Goal: Information Seeking & Learning: Learn about a topic

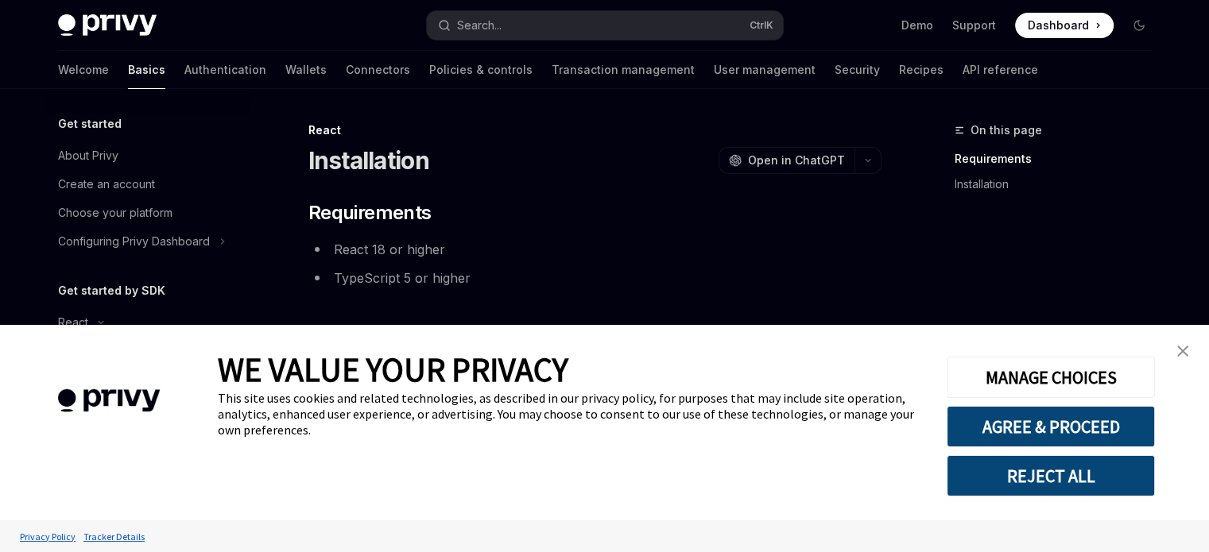
click at [1181, 357] on img "close banner" at bounding box center [1182, 351] width 11 height 11
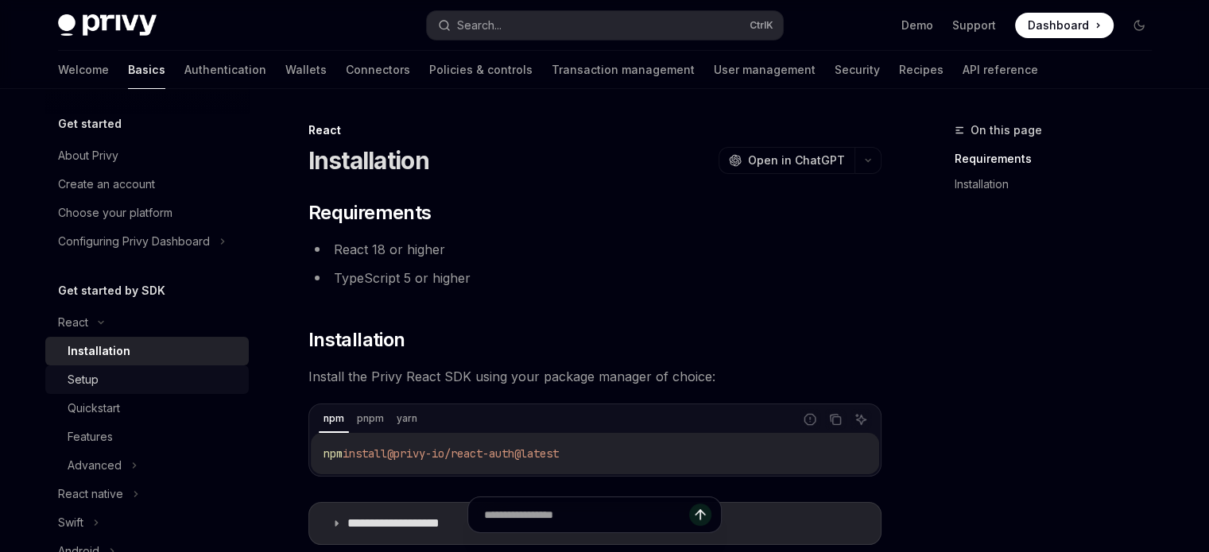
scroll to position [159, 0]
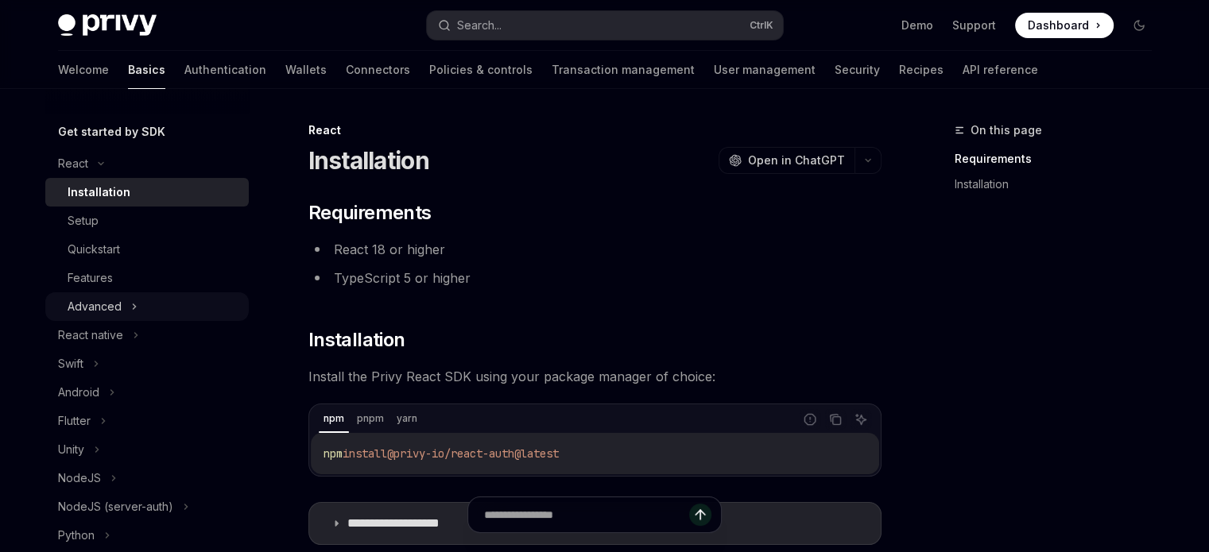
click at [148, 321] on div "Advanced" at bounding box center [147, 307] width 204 height 29
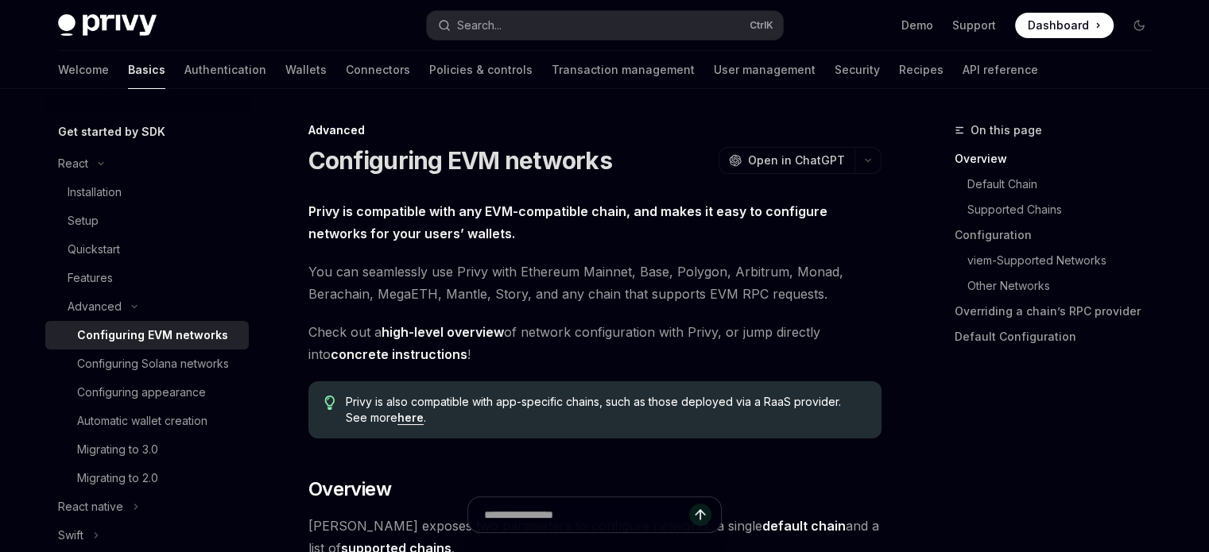
scroll to position [238, 0]
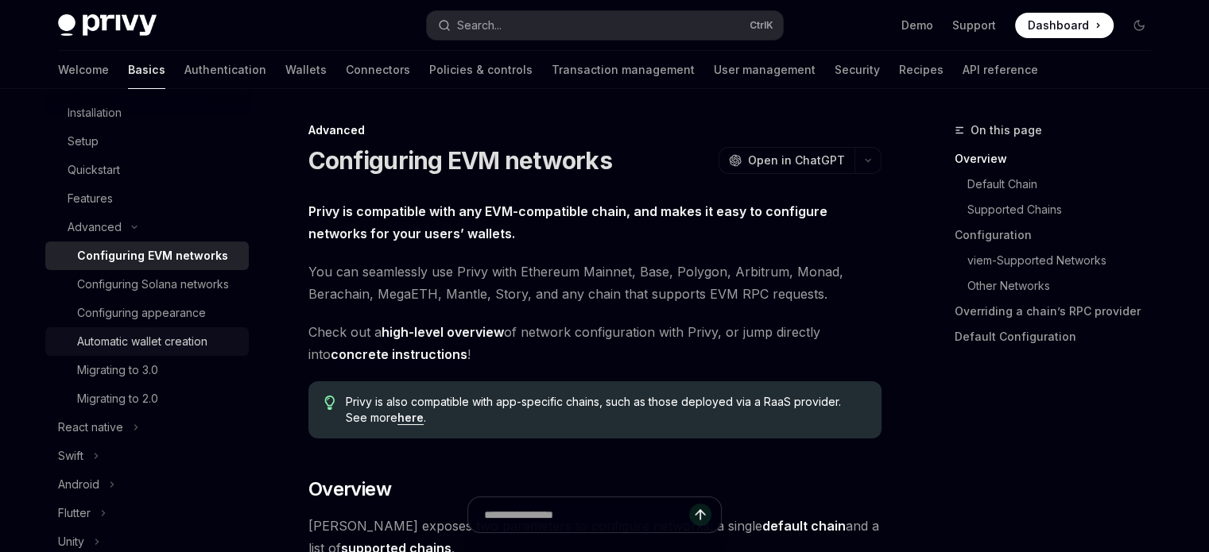
click at [136, 351] on div "Automatic wallet creation" at bounding box center [142, 341] width 130 height 19
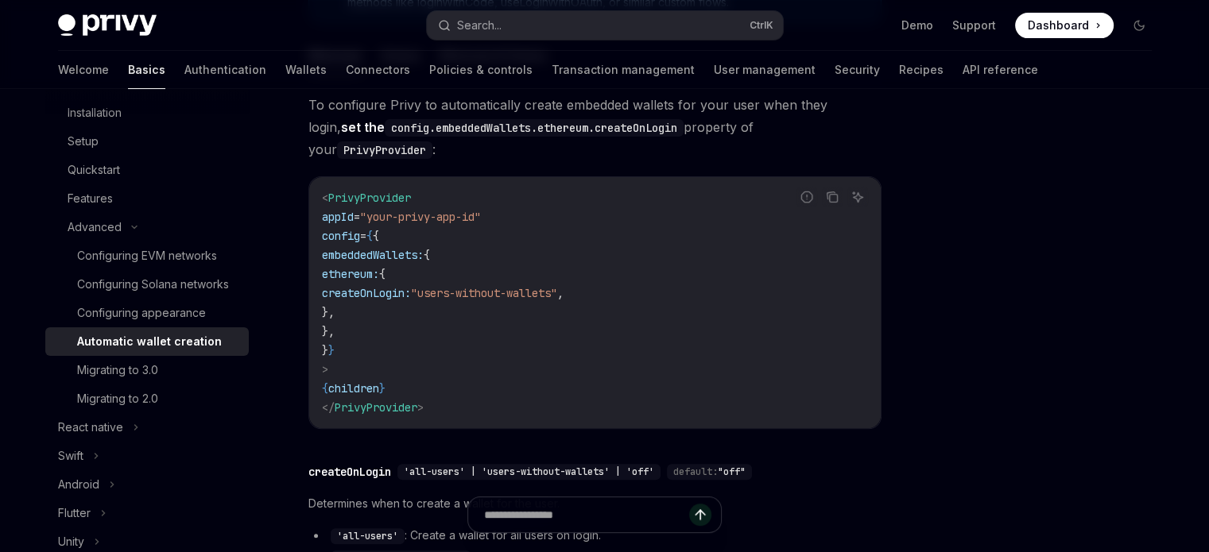
scroll to position [636, 0]
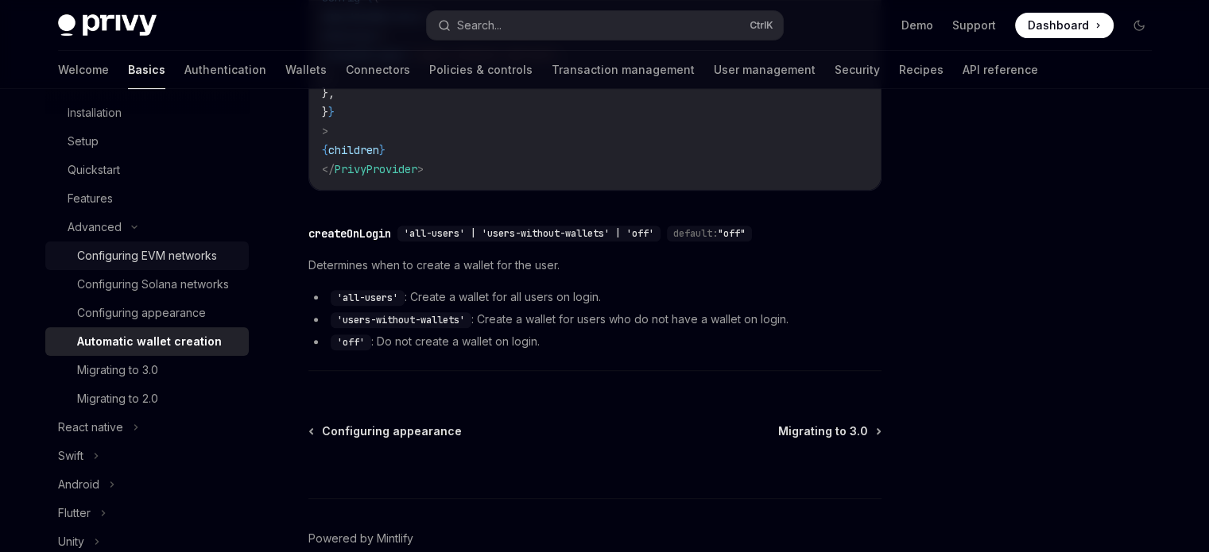
click at [200, 270] on link "Configuring EVM networks" at bounding box center [147, 256] width 204 height 29
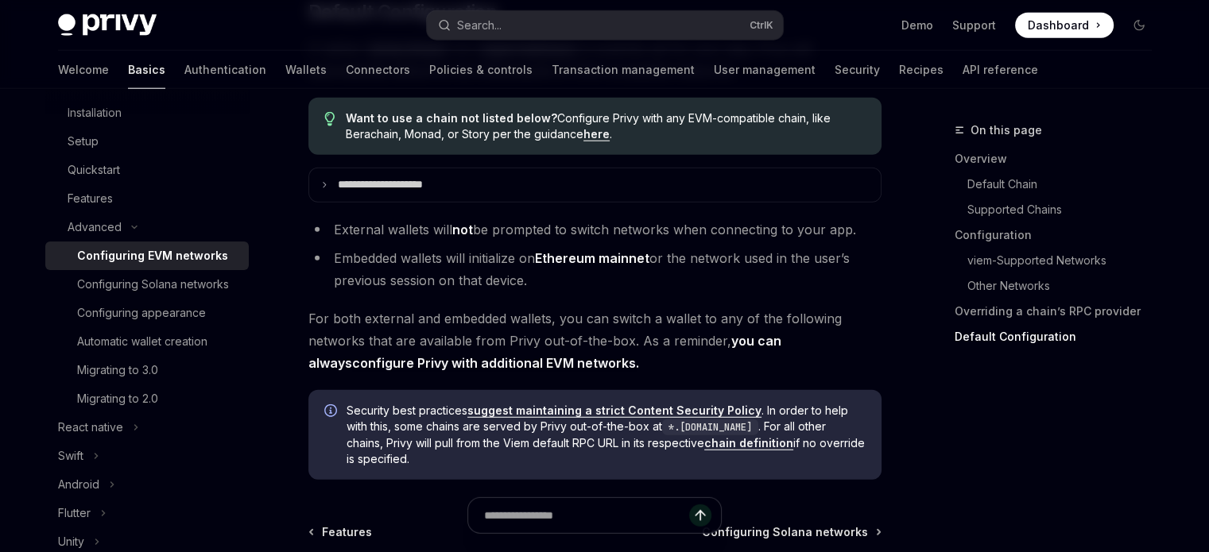
scroll to position [4321, 0]
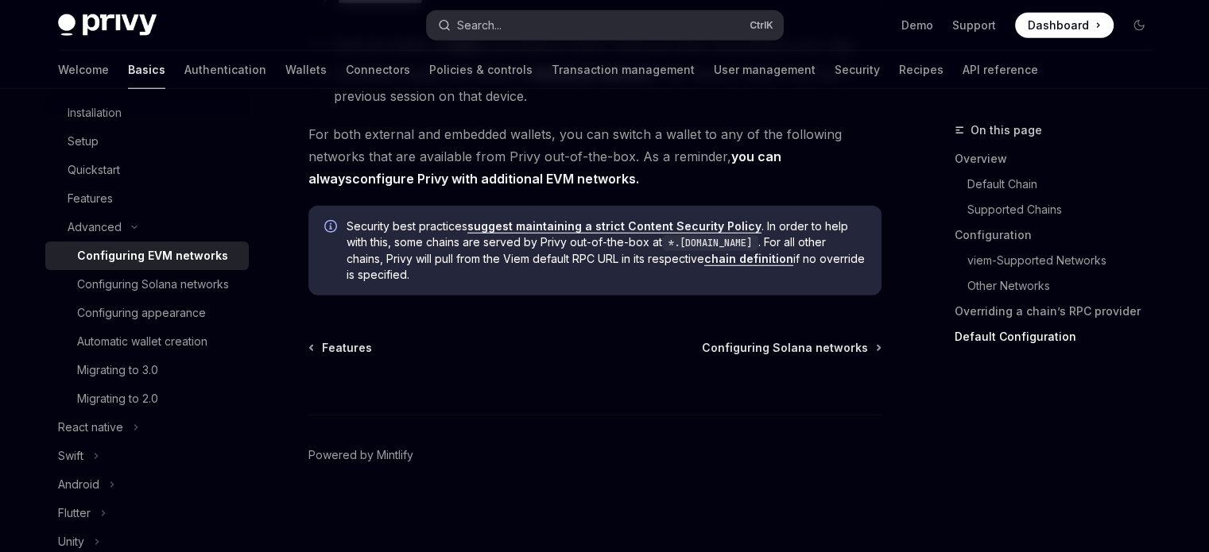
click at [458, 30] on div "Search..." at bounding box center [479, 25] width 45 height 19
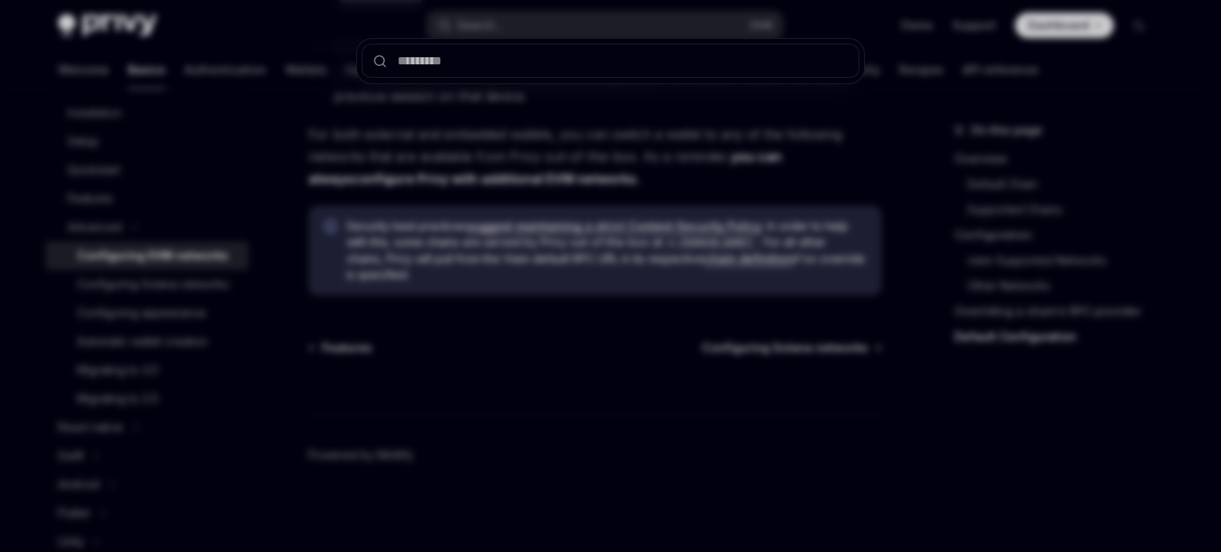
click at [372, 242] on div at bounding box center [610, 276] width 1221 height 552
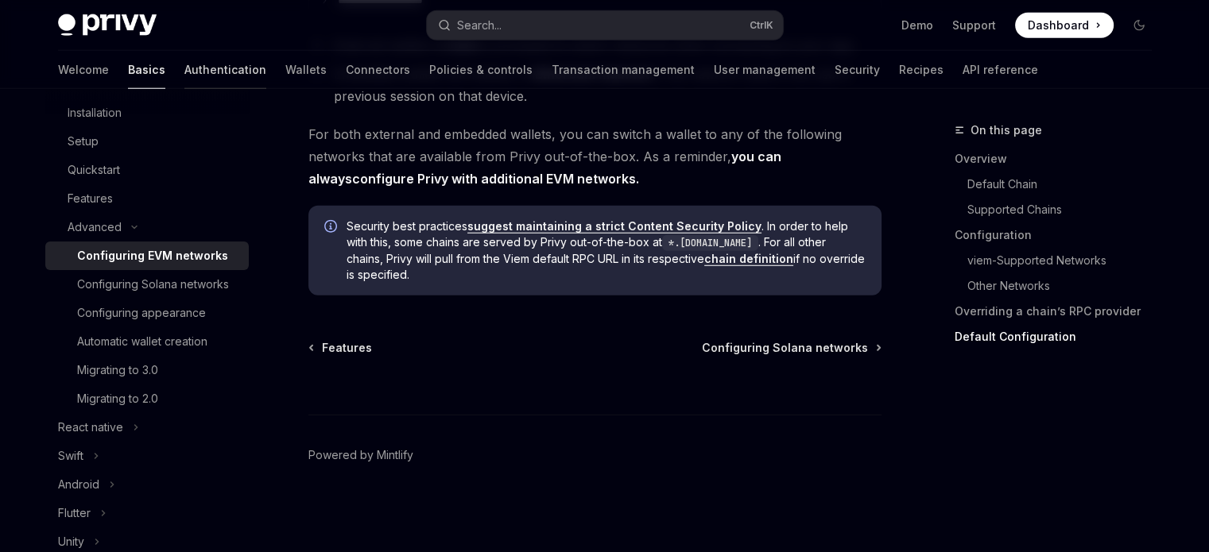
click at [184, 63] on link "Authentication" at bounding box center [225, 70] width 82 height 38
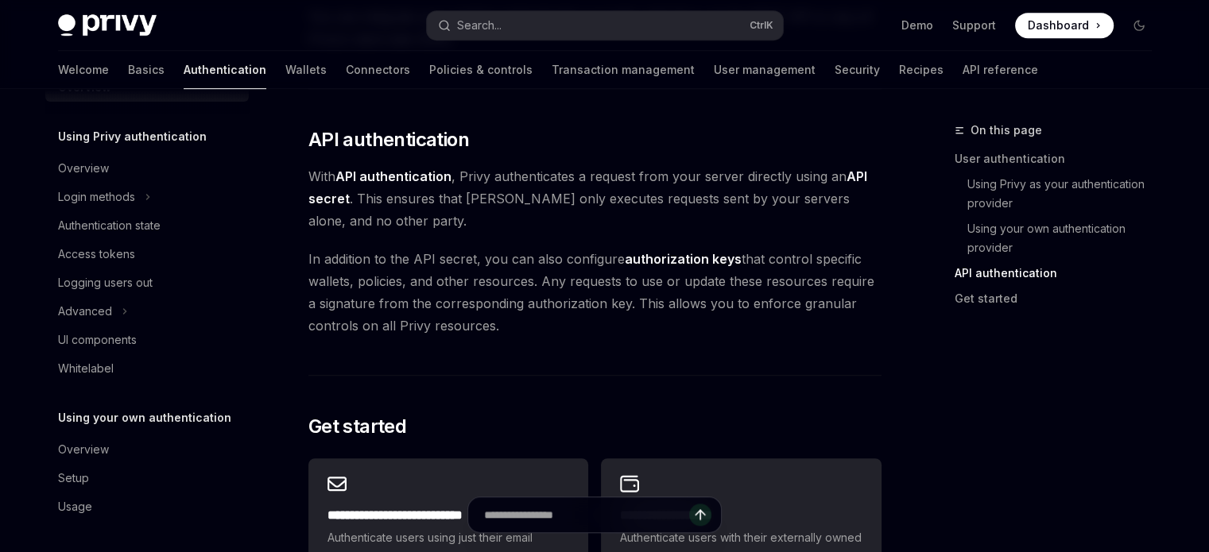
scroll to position [1351, 0]
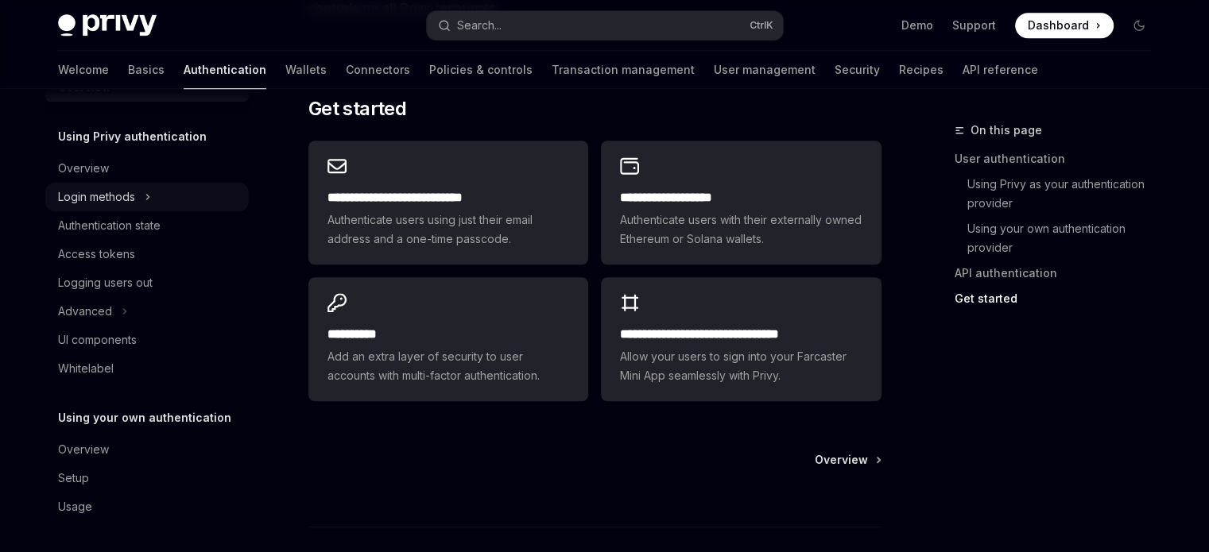
click at [161, 204] on div "Login methods" at bounding box center [147, 197] width 204 height 29
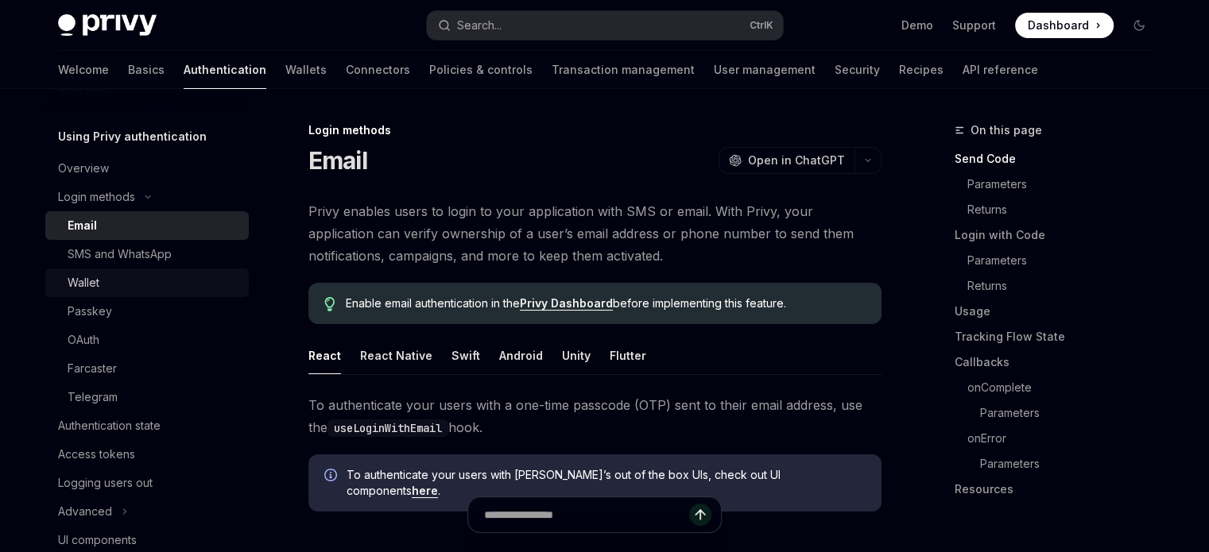
click at [124, 289] on div "Wallet" at bounding box center [154, 282] width 172 height 19
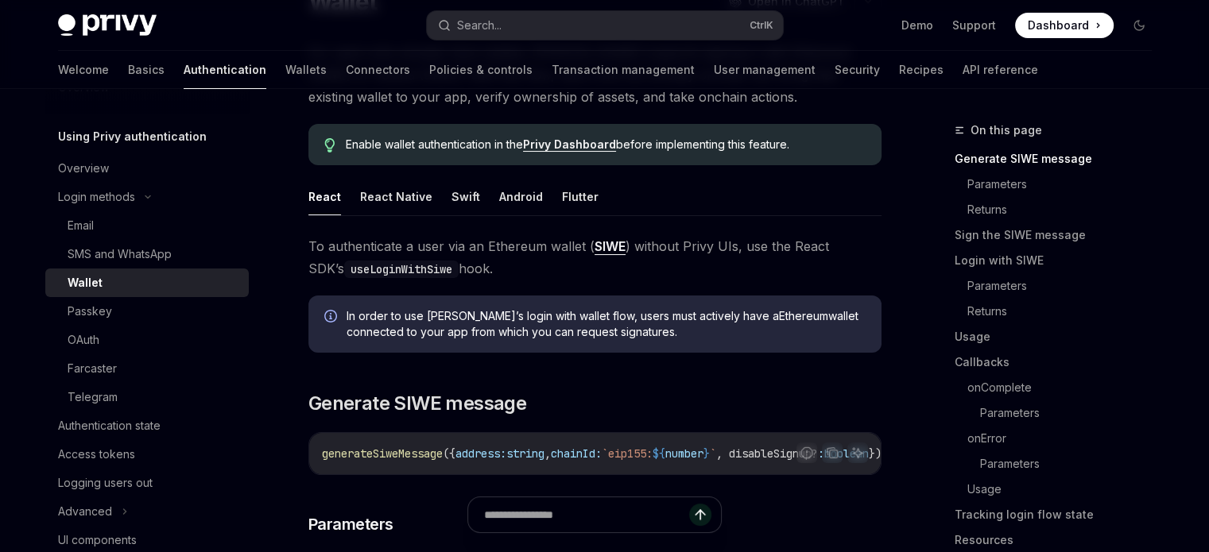
scroll to position [238, 0]
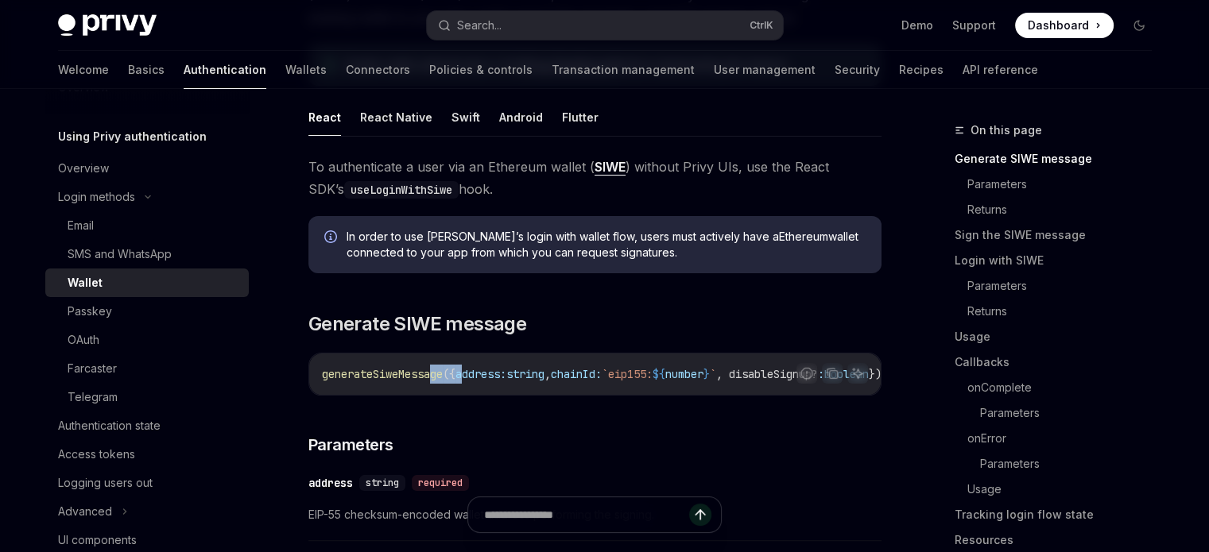
drag, startPoint x: 451, startPoint y: 388, endPoint x: 483, endPoint y: 389, distance: 31.8
click at [483, 389] on div "generateSiweMessage ({ address: string , chainId: `eip155: ${ number } ` , disa…" at bounding box center [595, 374] width 572 height 41
drag, startPoint x: 586, startPoint y: 390, endPoint x: 619, endPoint y: 390, distance: 33.4
click at [618, 390] on div "generateSiweMessage ({ address: string , chainId: `eip155: ${ number } ` , disa…" at bounding box center [595, 374] width 572 height 41
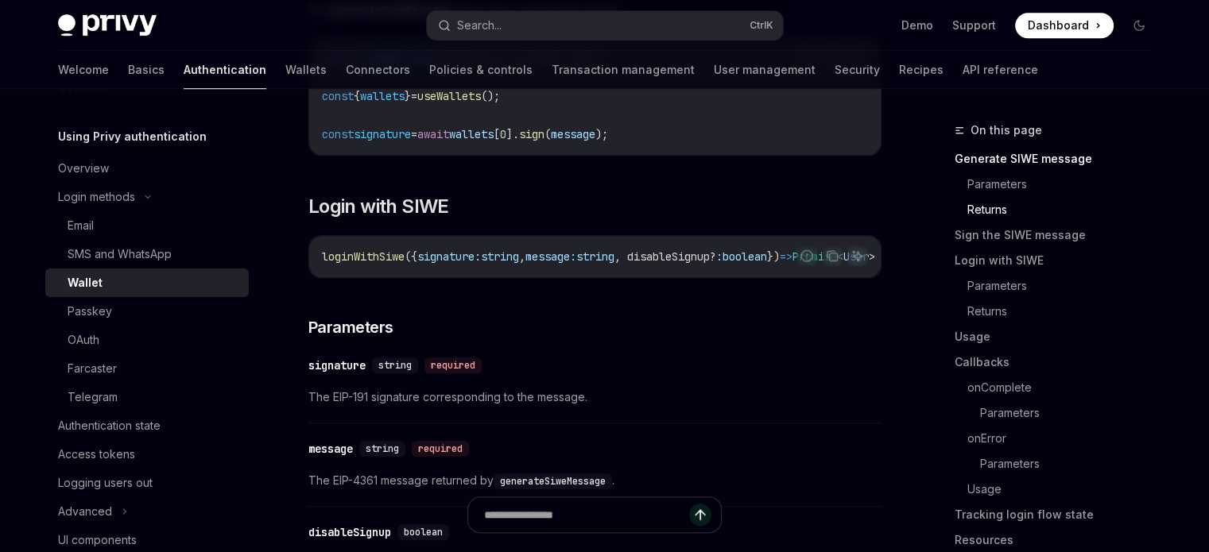
scroll to position [874, 0]
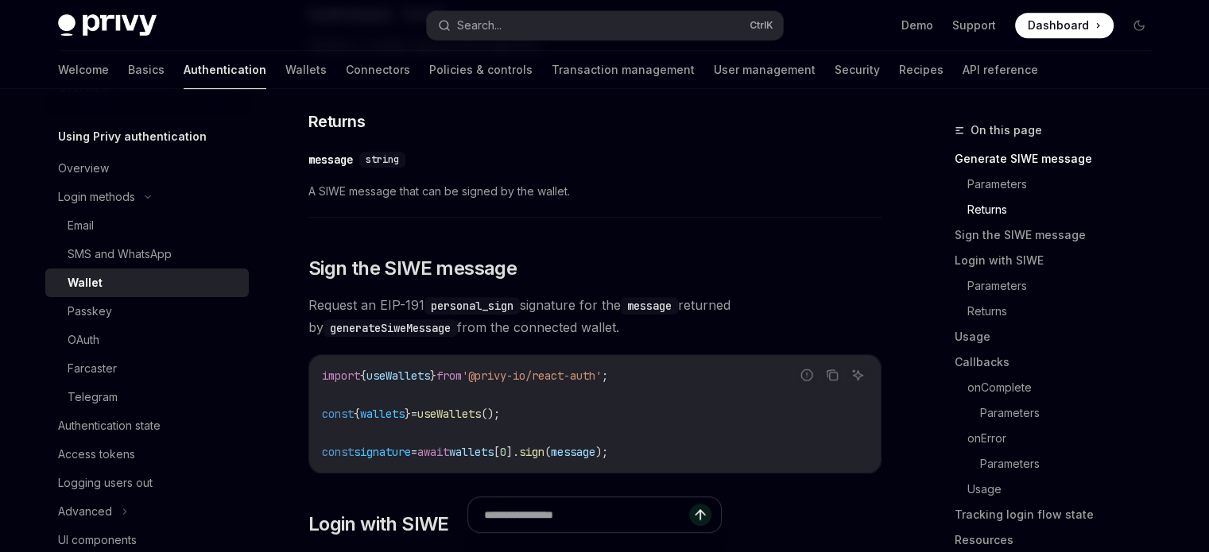
drag, startPoint x: 165, startPoint y: 308, endPoint x: 252, endPoint y: 330, distance: 89.3
click at [165, 308] on div "Passkey" at bounding box center [154, 311] width 172 height 19
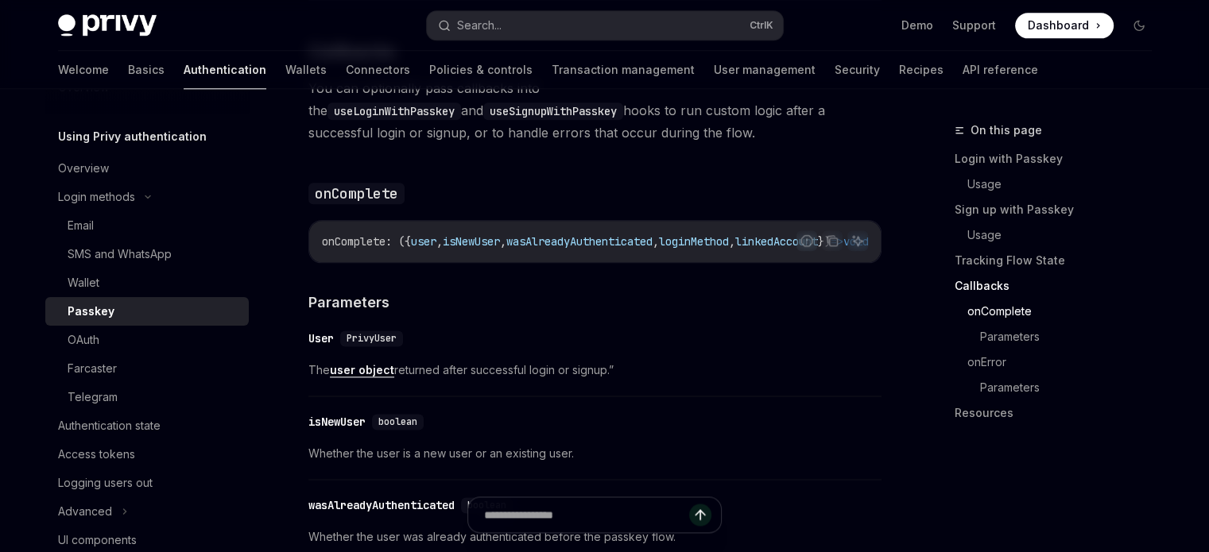
scroll to position [2226, 0]
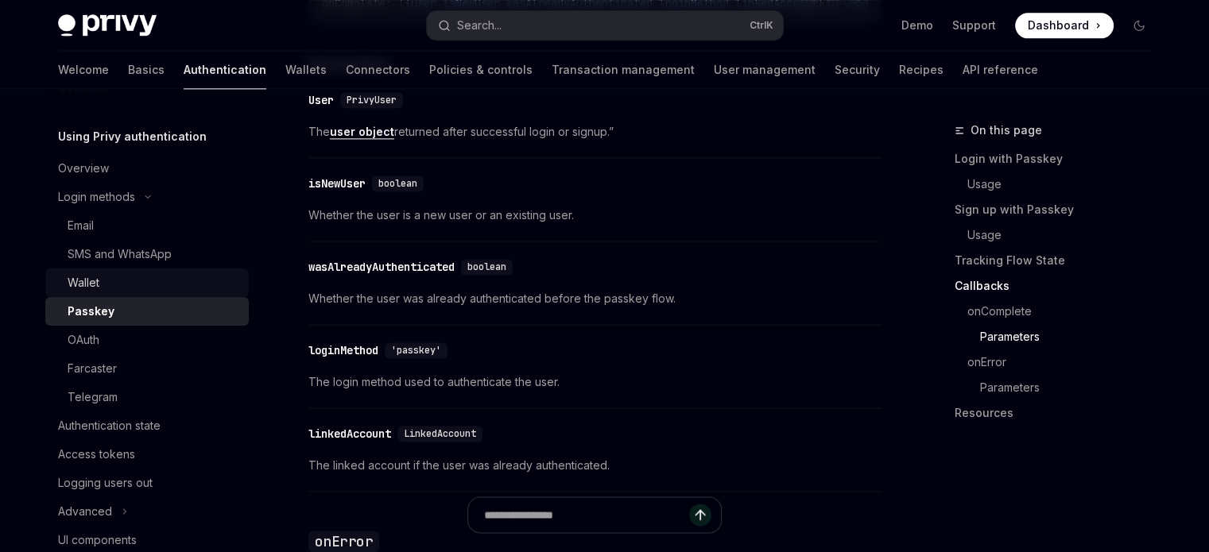
click at [100, 289] on div "Wallet" at bounding box center [154, 282] width 172 height 19
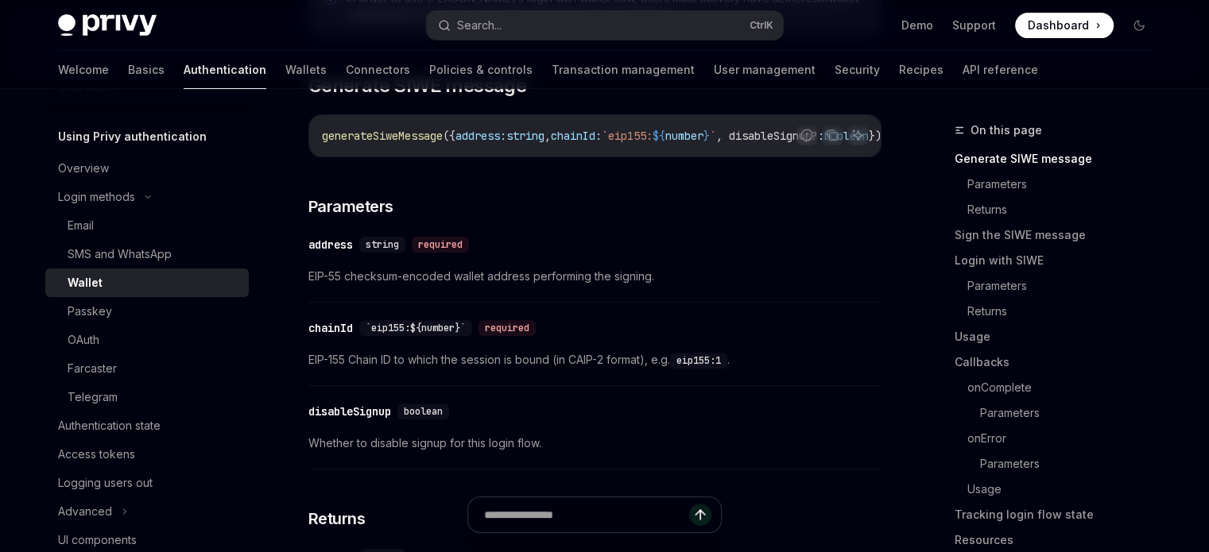
scroll to position [556, 0]
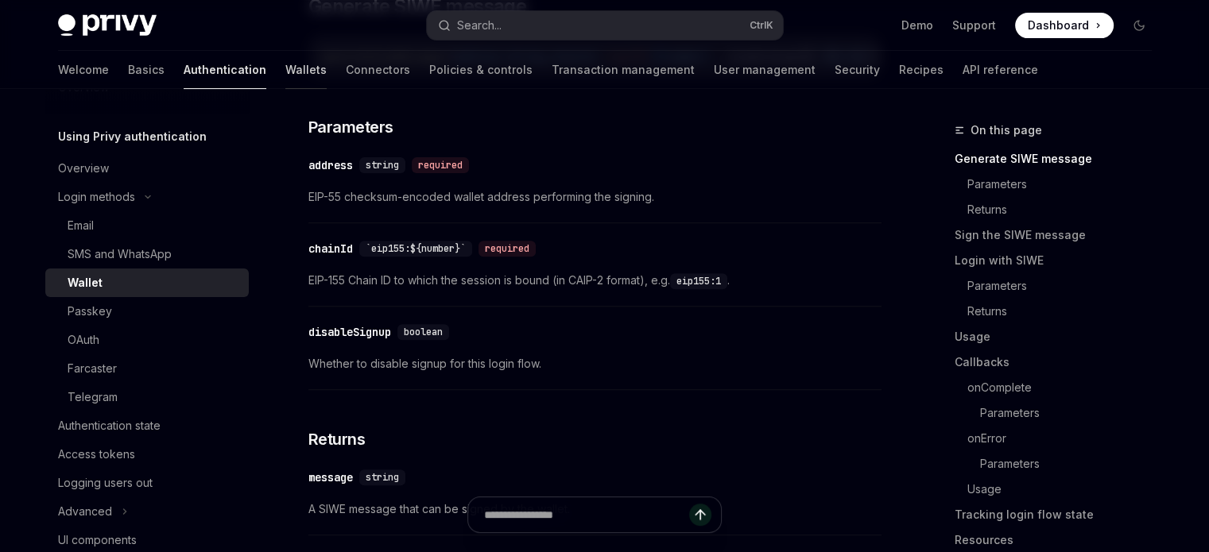
click at [285, 70] on link "Wallets" at bounding box center [305, 70] width 41 height 38
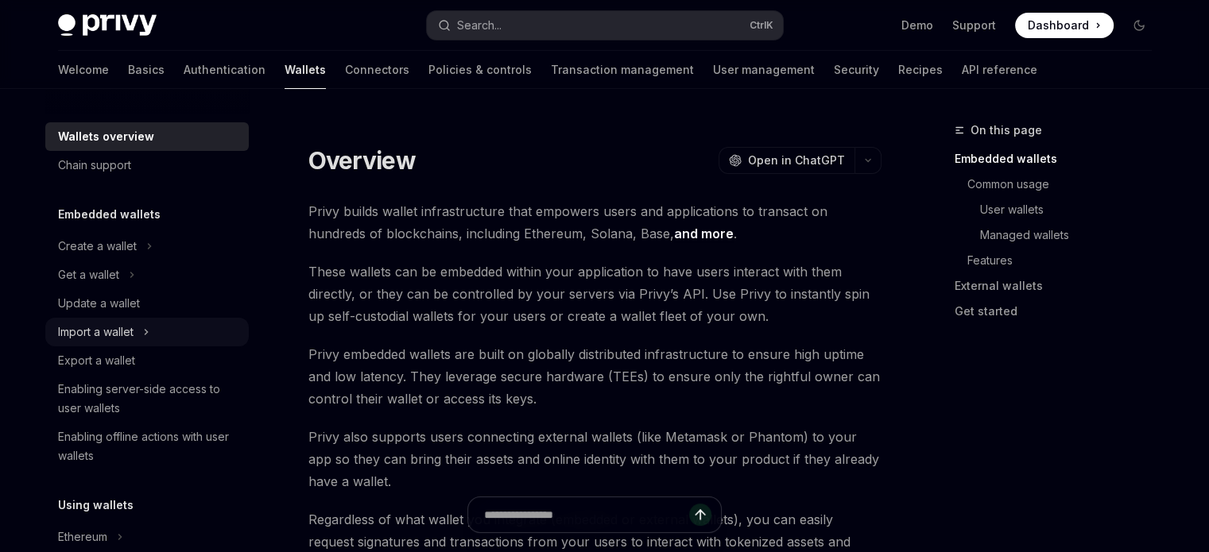
click at [161, 343] on div "Import a wallet" at bounding box center [147, 332] width 204 height 29
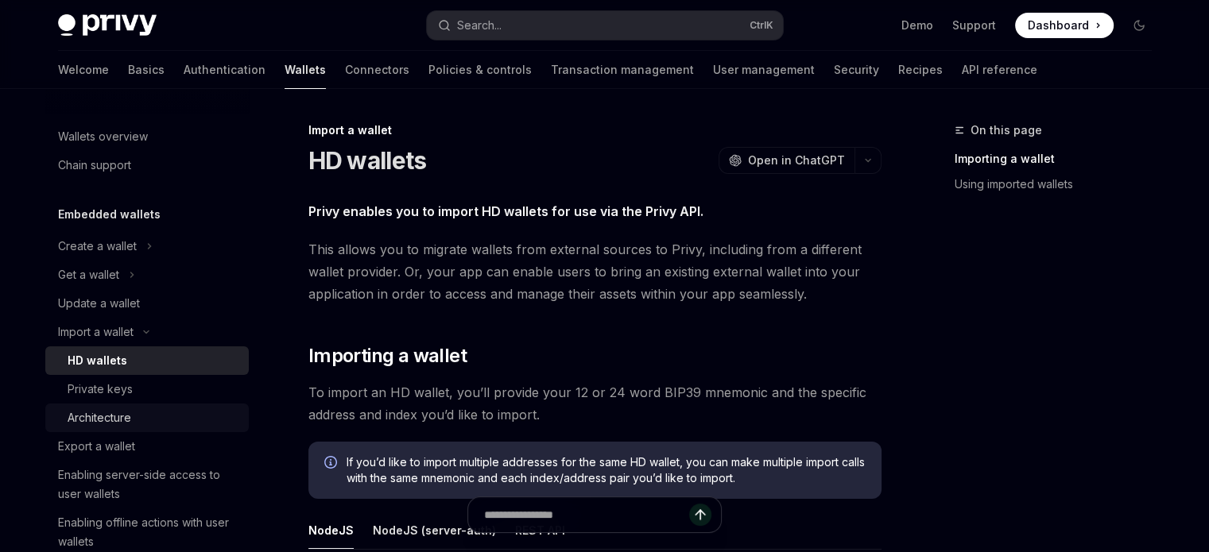
click at [111, 404] on link "Architecture" at bounding box center [147, 418] width 204 height 29
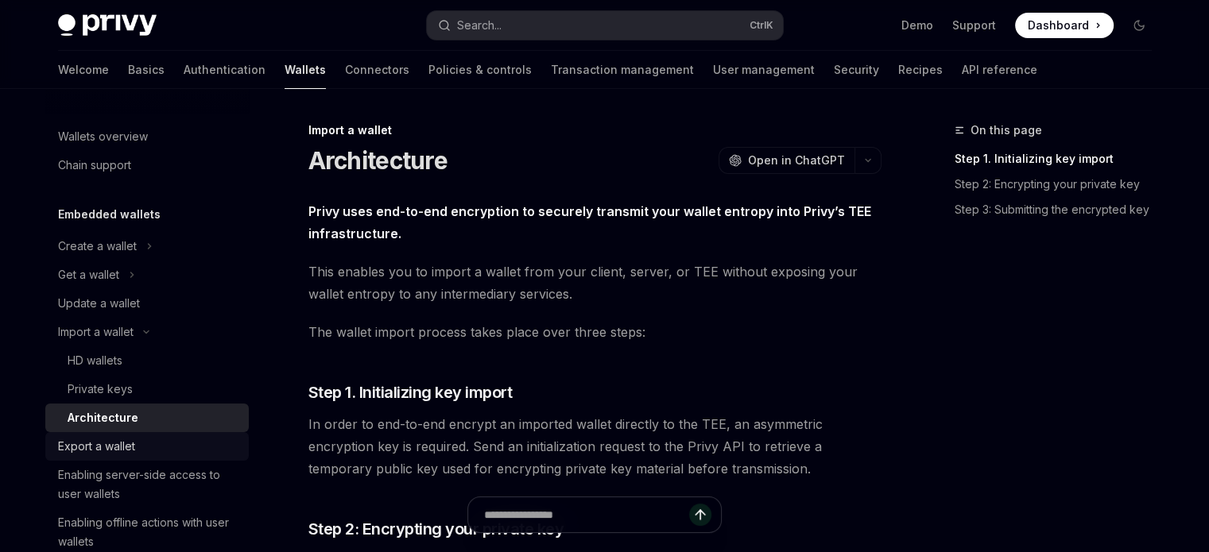
click at [128, 449] on div "Export a wallet" at bounding box center [96, 446] width 77 height 19
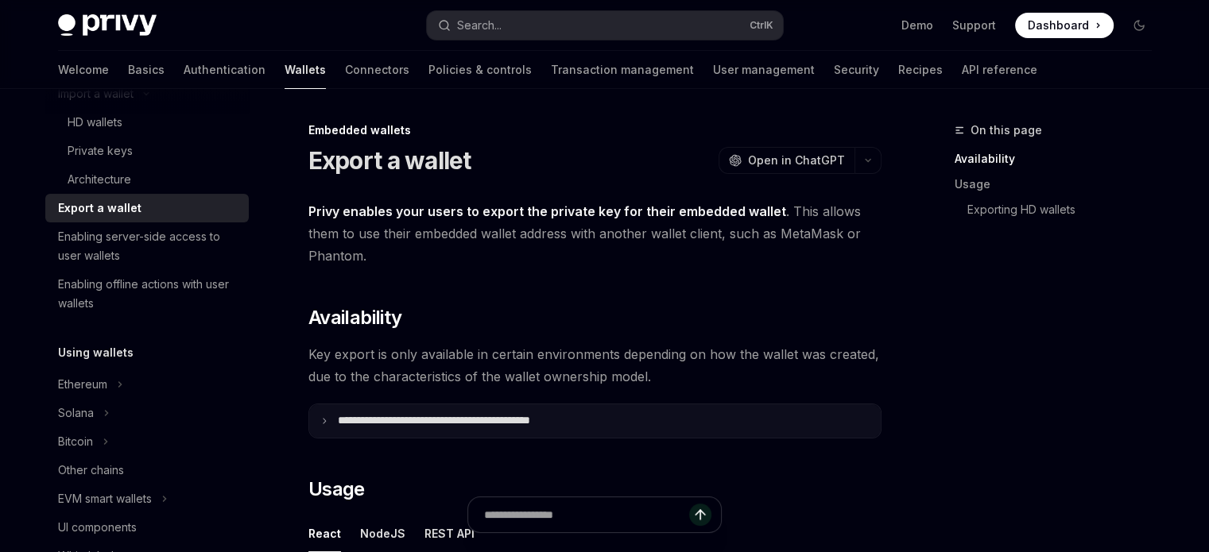
click at [331, 416] on summary "**********" at bounding box center [595, 421] width 572 height 33
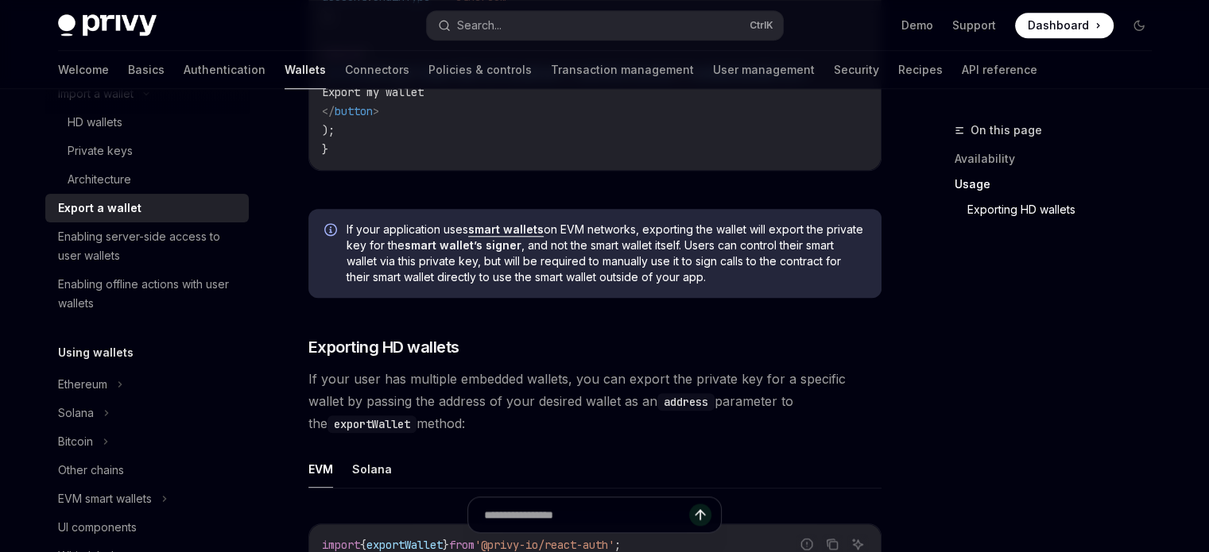
scroll to position [1544, 0]
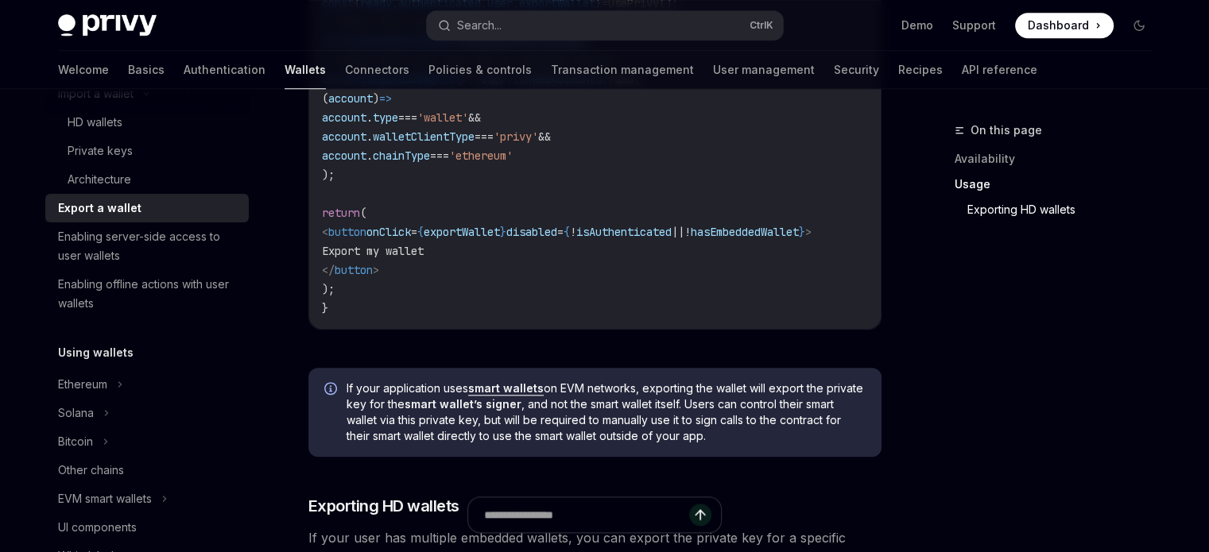
drag, startPoint x: 544, startPoint y: 419, endPoint x: 398, endPoint y: 278, distance: 202.4
click at [398, 278] on code "import { usePrivy } from '@privy-io/react-auth' ; function ExportWalletButton (…" at bounding box center [595, 127] width 546 height 382
drag, startPoint x: 521, startPoint y: 406, endPoint x: 511, endPoint y: 427, distance: 23.1
click at [513, 411] on strong "smart wallet’s signer" at bounding box center [463, 404] width 117 height 14
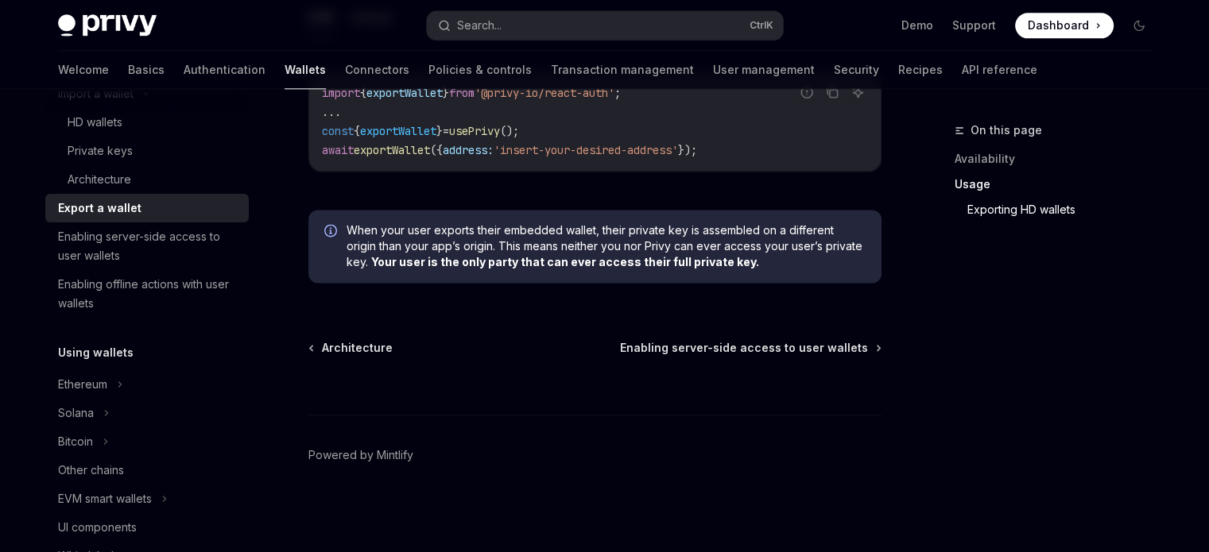
scroll to position [2100, 0]
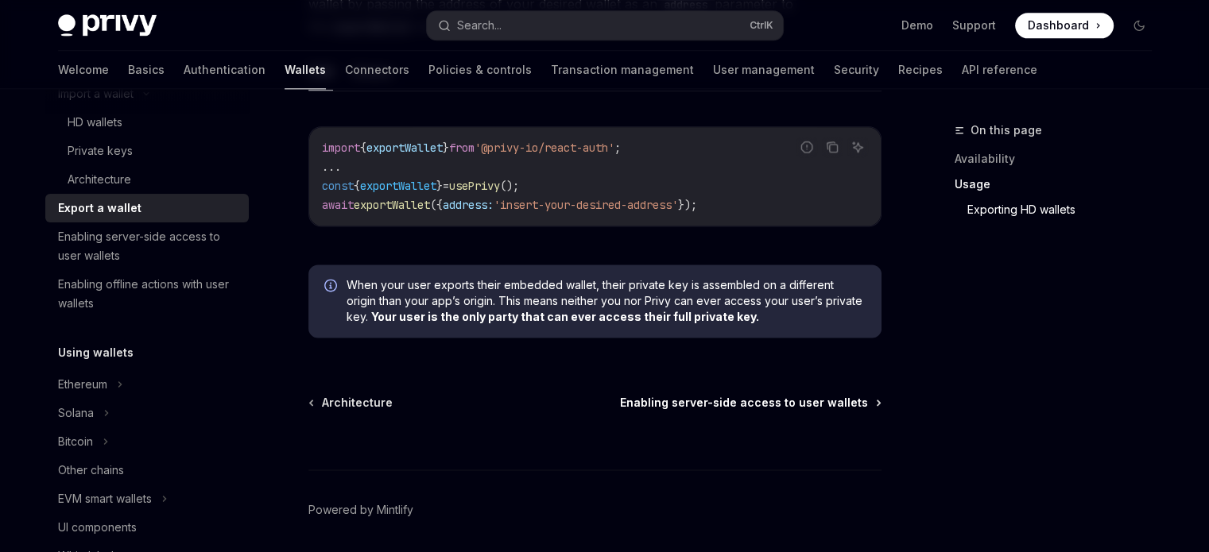
click at [727, 411] on span "Enabling server-side access to user wallets" at bounding box center [744, 403] width 248 height 16
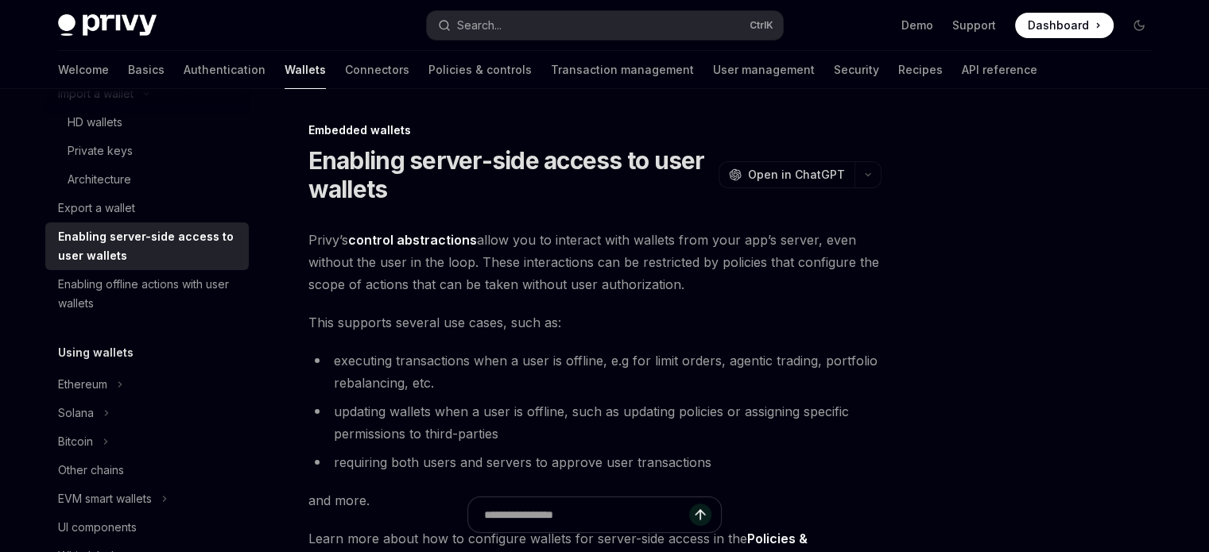
scroll to position [79, 0]
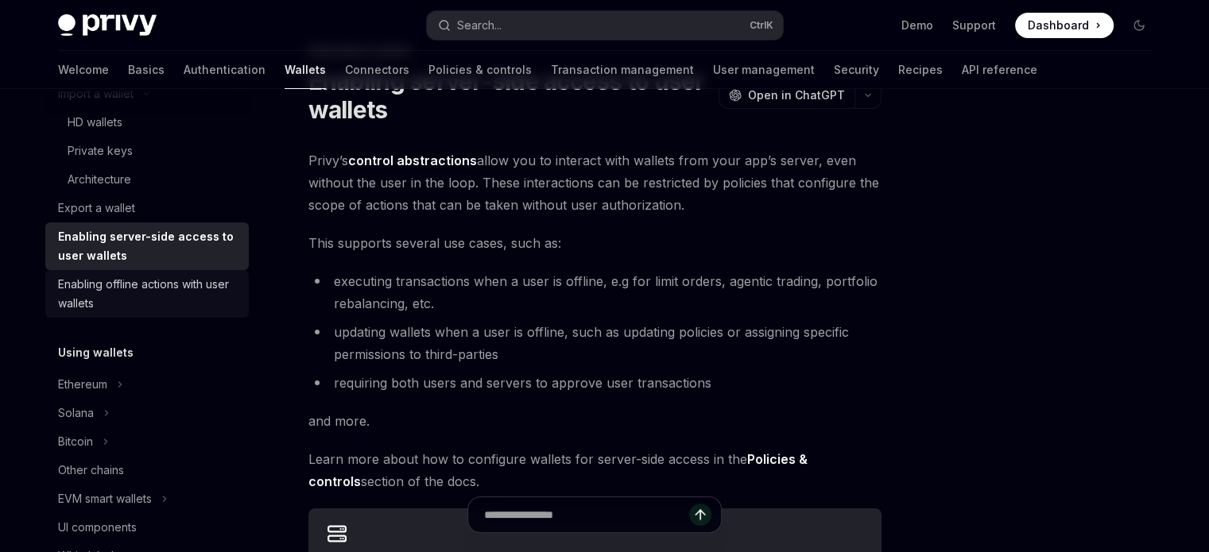
click at [88, 308] on div "Enabling offline actions with user wallets" at bounding box center [148, 294] width 181 height 38
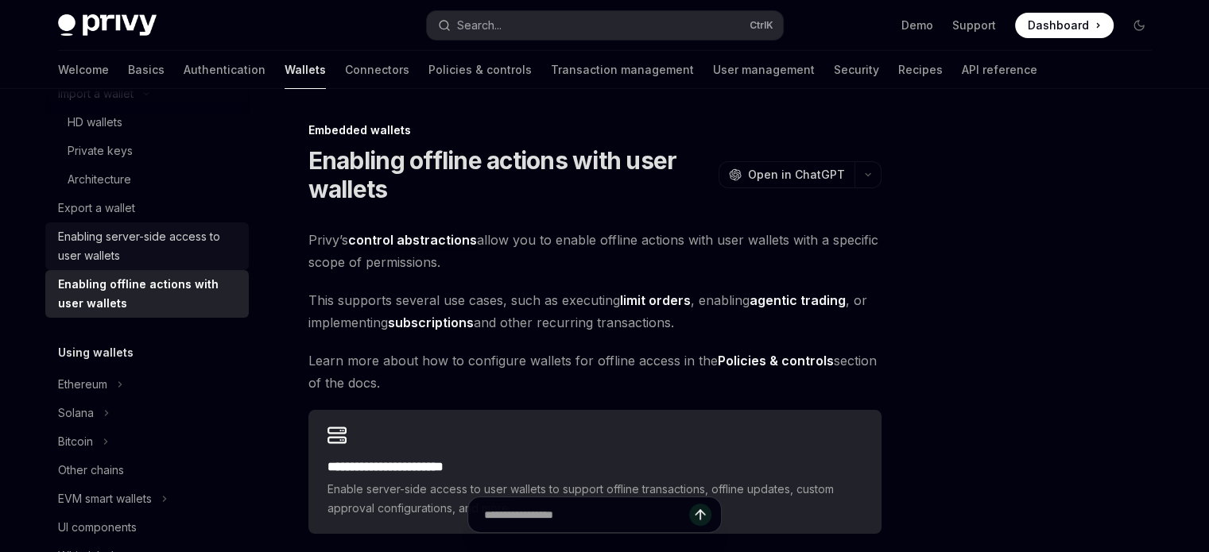
click at [112, 236] on div "Enabling server-side access to user wallets" at bounding box center [148, 246] width 181 height 38
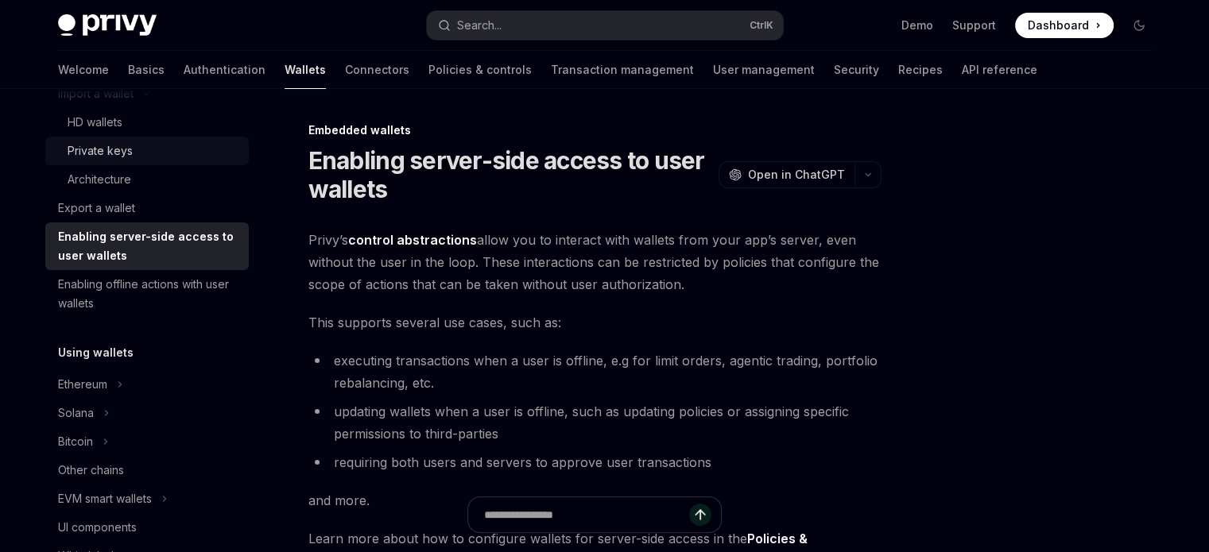
click at [114, 152] on div "Private keys" at bounding box center [100, 151] width 65 height 19
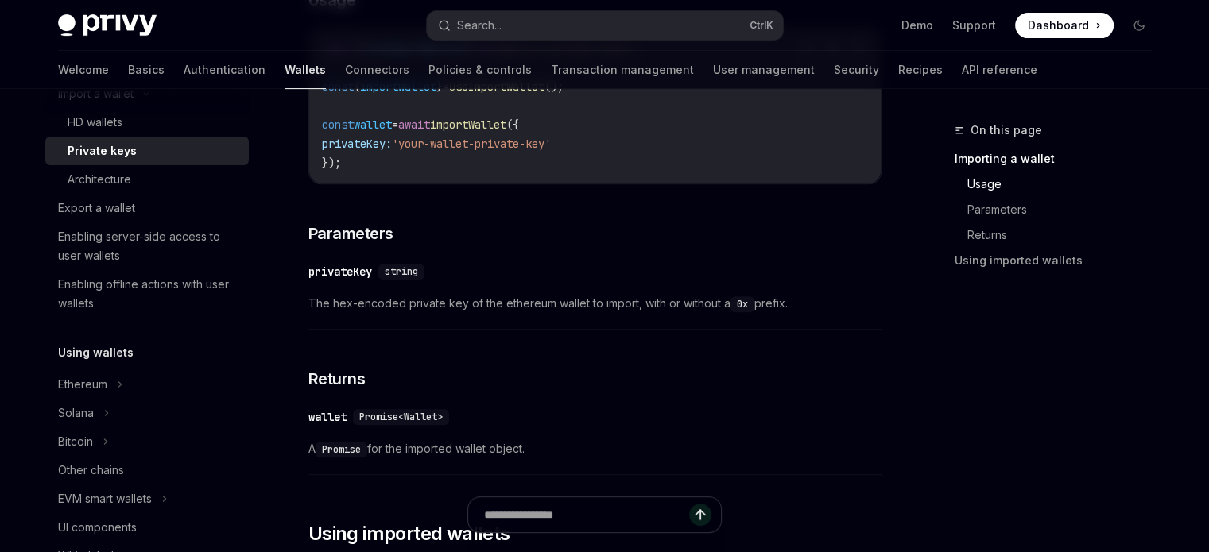
scroll to position [874, 0]
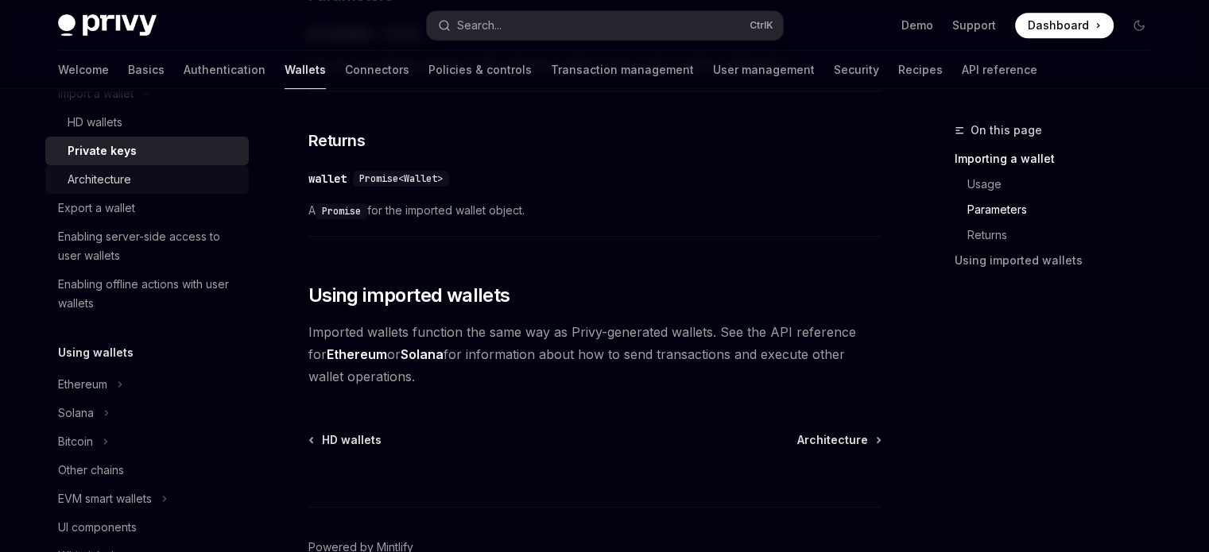
click at [128, 165] on link "Architecture" at bounding box center [147, 179] width 204 height 29
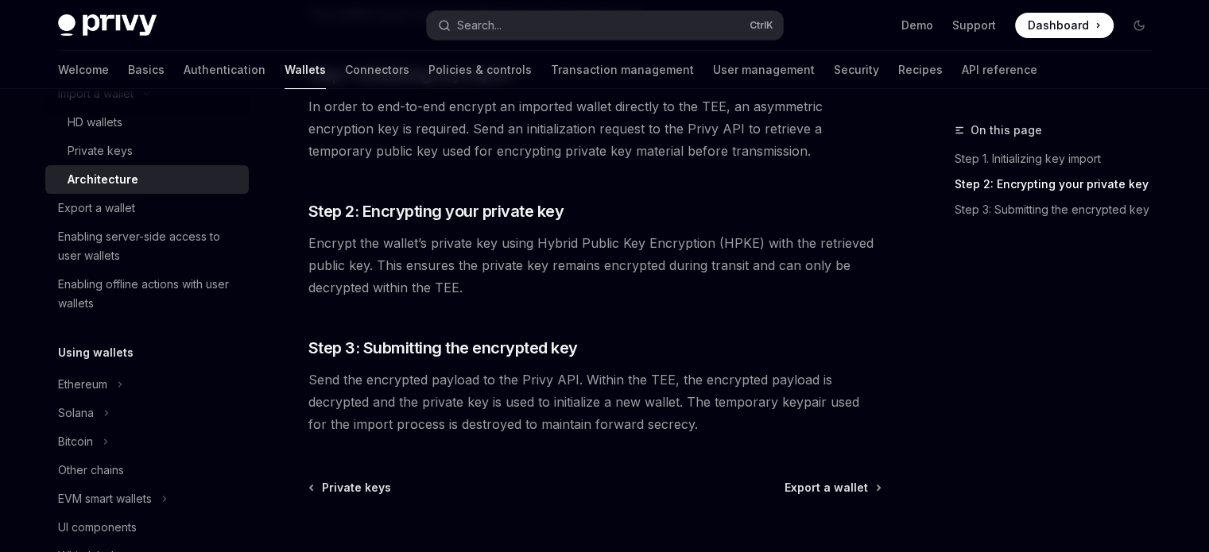
scroll to position [457, 0]
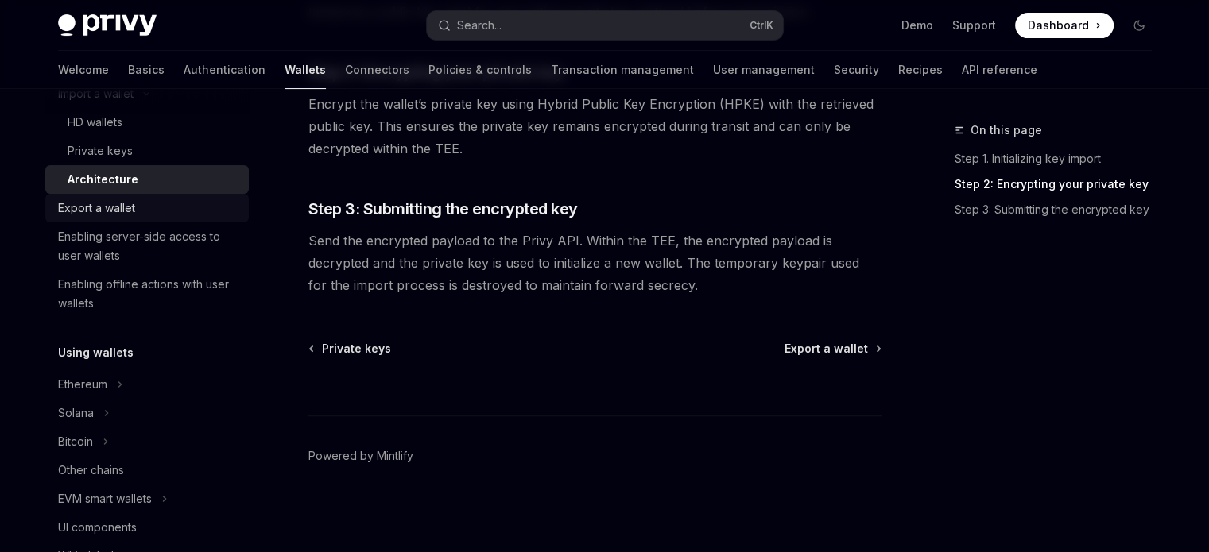
click at [99, 217] on div "Export a wallet" at bounding box center [96, 208] width 77 height 19
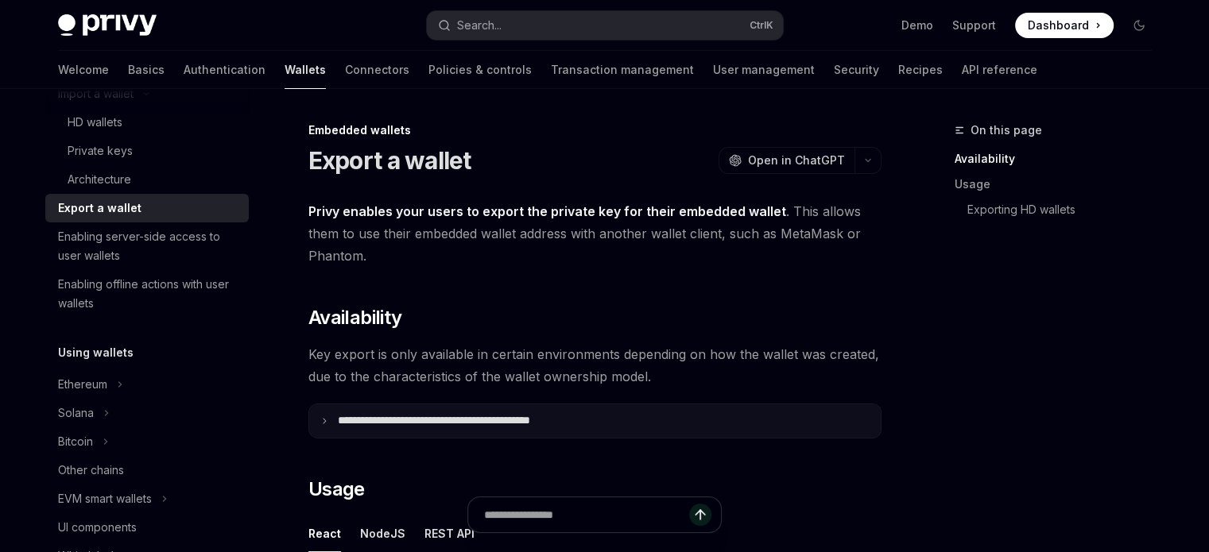
click at [335, 424] on summary "**********" at bounding box center [595, 421] width 572 height 33
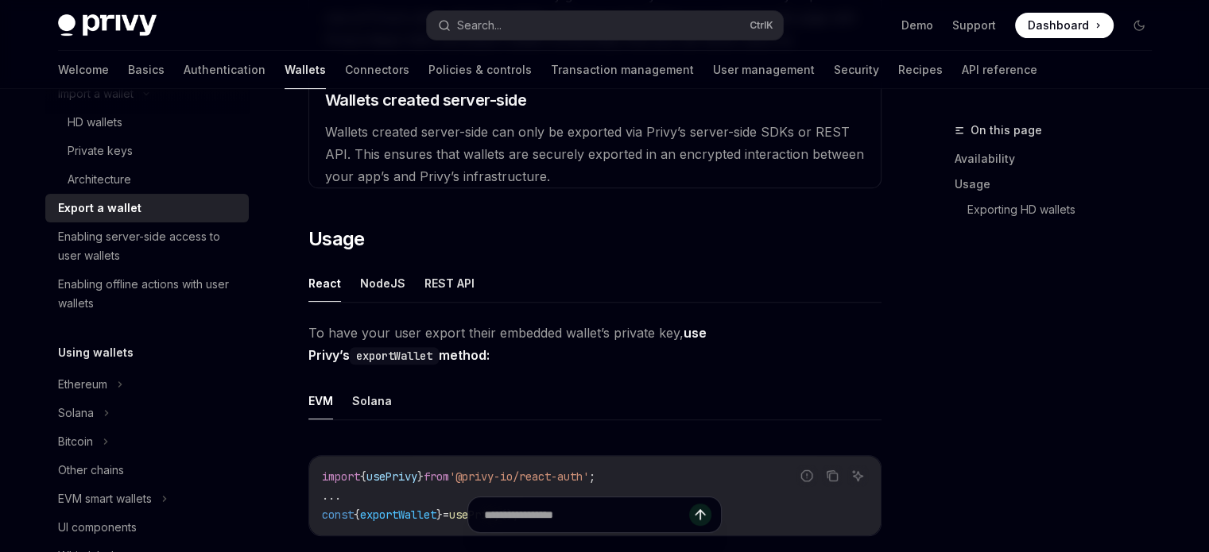
scroll to position [874, 0]
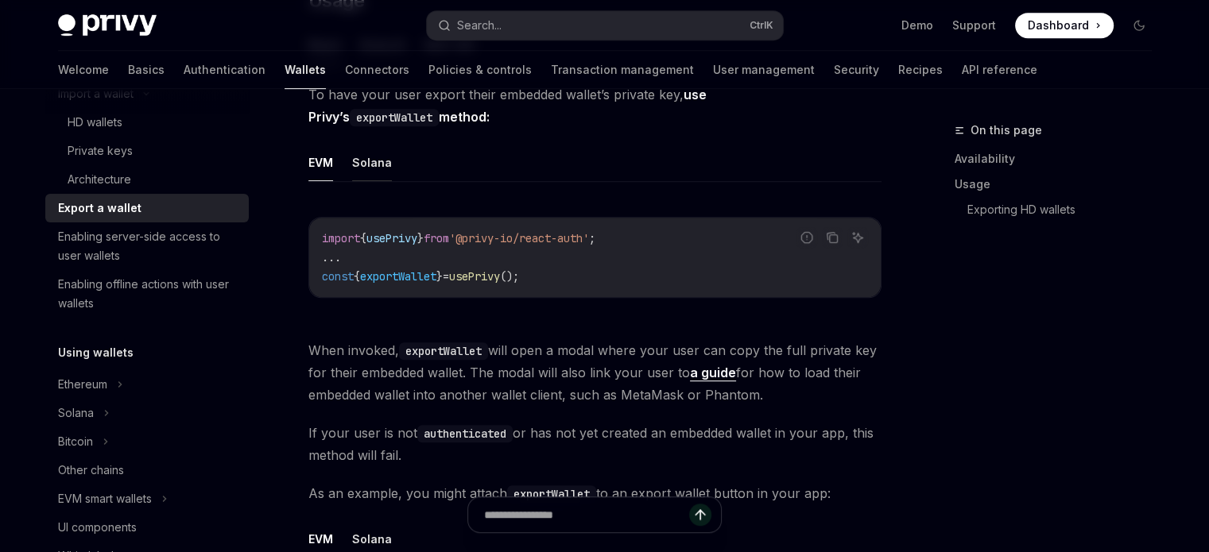
click at [367, 181] on button "Solana" at bounding box center [372, 162] width 40 height 37
click at [322, 180] on button "EVM" at bounding box center [320, 162] width 25 height 37
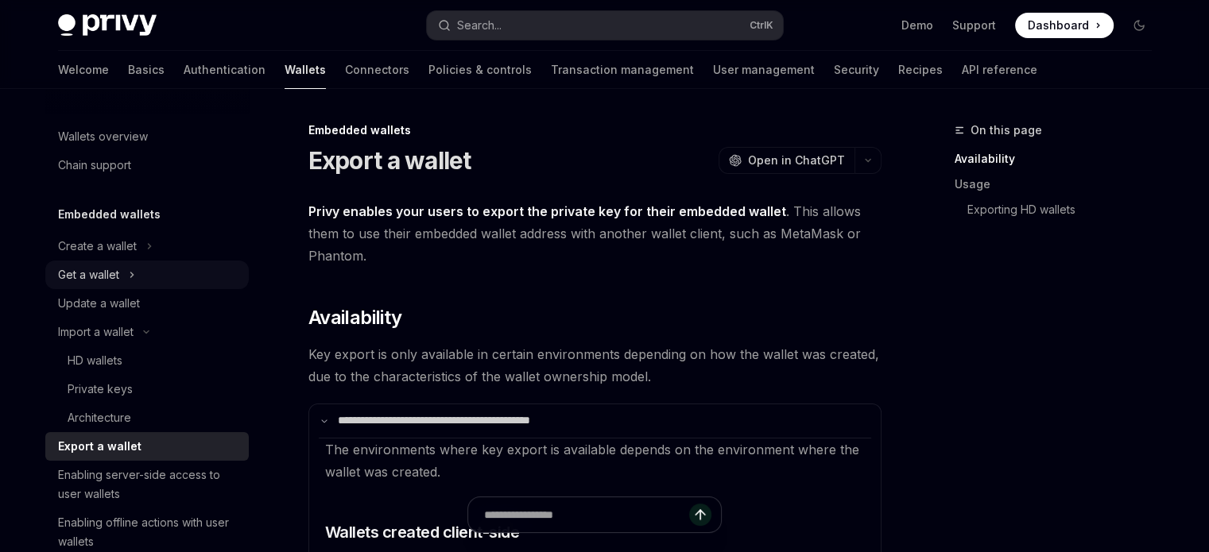
click at [95, 273] on div "Get a wallet" at bounding box center [88, 275] width 61 height 19
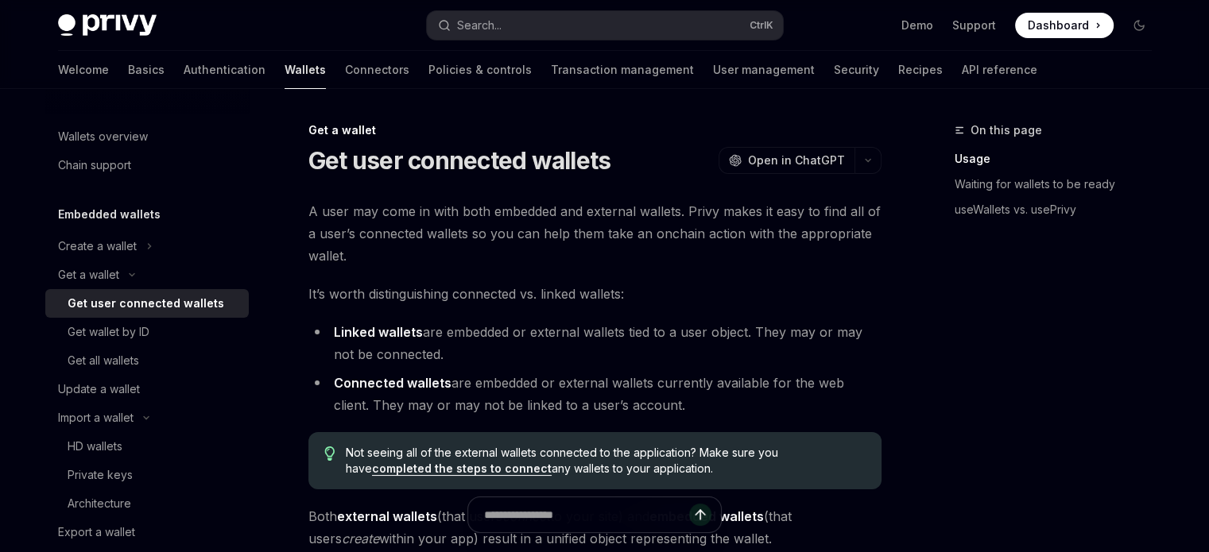
click at [207, 308] on div "Get user connected wallets" at bounding box center [146, 303] width 157 height 19
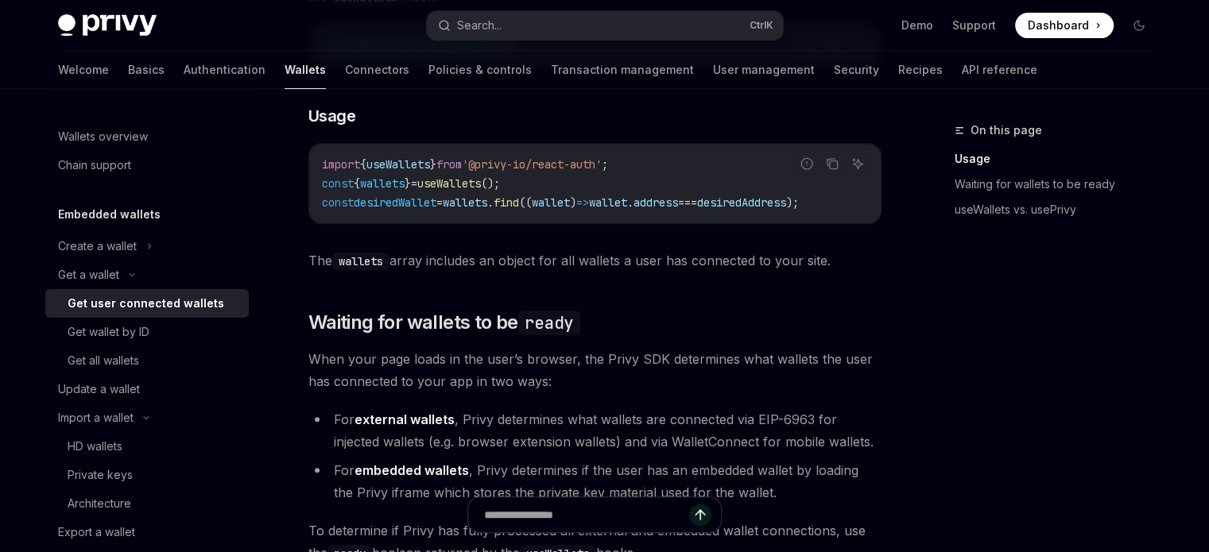
scroll to position [558, 0]
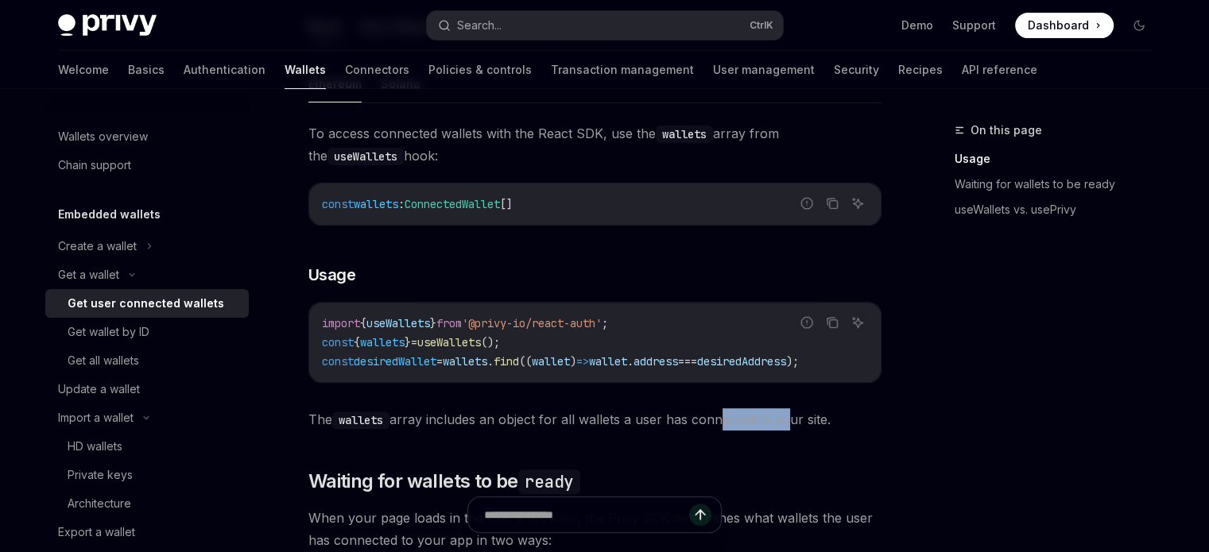
drag, startPoint x: 725, startPoint y: 390, endPoint x: 795, endPoint y: 394, distance: 70.0
click at [795, 394] on div "To access connected wallets with the React SDK, use the wallets array from the …" at bounding box center [594, 276] width 573 height 308
click at [786, 373] on div "import { useWallets } from '@privy-io/react-auth' ; const { wallets } = useWall…" at bounding box center [595, 342] width 572 height 79
drag, startPoint x: 585, startPoint y: 388, endPoint x: 598, endPoint y: 388, distance: 12.7
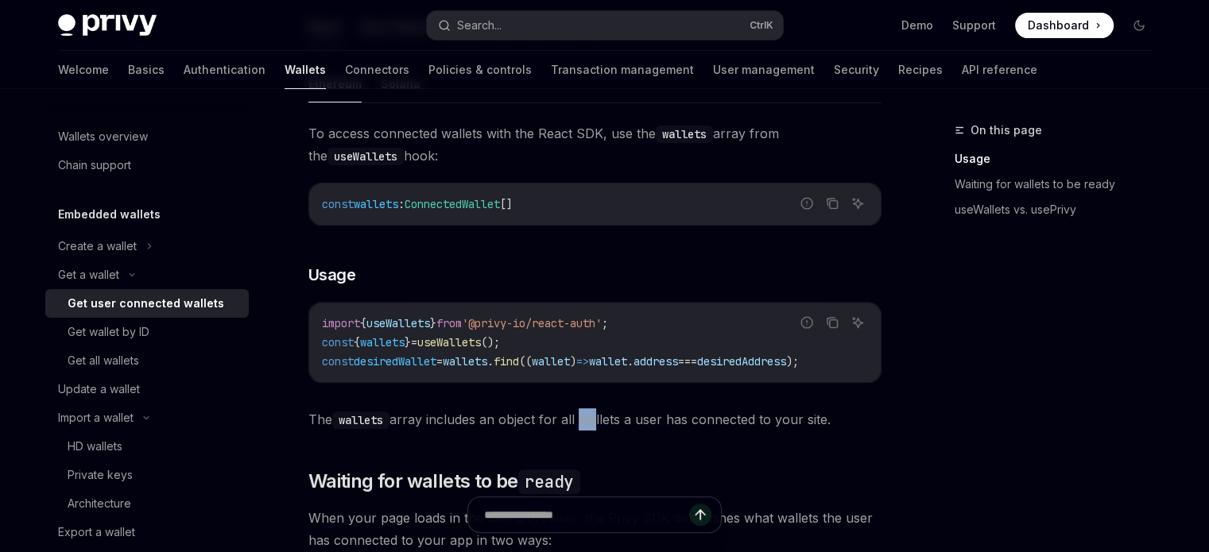
click at [598, 388] on div "To access connected wallets with the React SDK, use the wallets array from the …" at bounding box center [594, 276] width 573 height 308
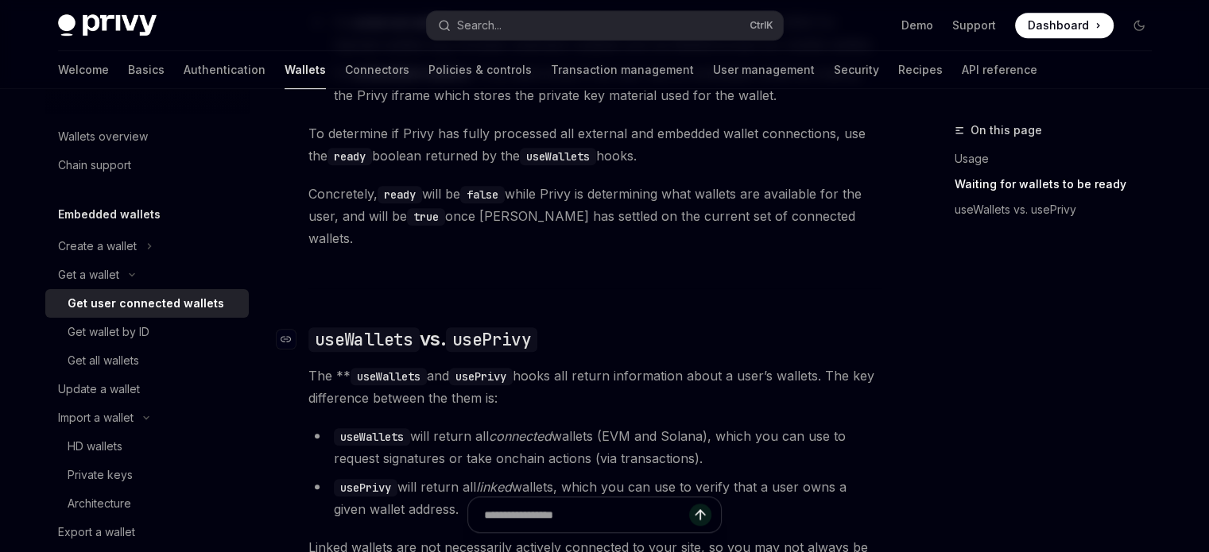
scroll to position [1194, 0]
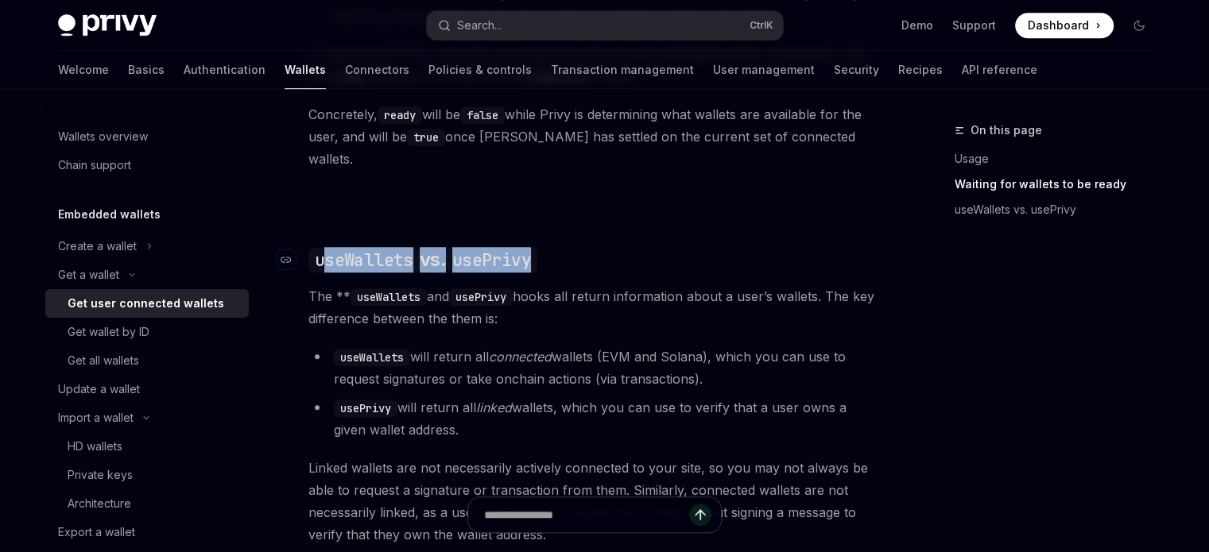
drag, startPoint x: 320, startPoint y: 260, endPoint x: 542, endPoint y: 269, distance: 222.8
click at [541, 269] on h2 "​ useWallets vs. usePrivy" at bounding box center [594, 259] width 573 height 25
drag, startPoint x: 544, startPoint y: 339, endPoint x: 500, endPoint y: 376, distance: 57.0
click at [544, 340] on div "Ethereum Solana To access connected wallets with the React SDK, use the wallets…" at bounding box center [594, 59] width 573 height 1260
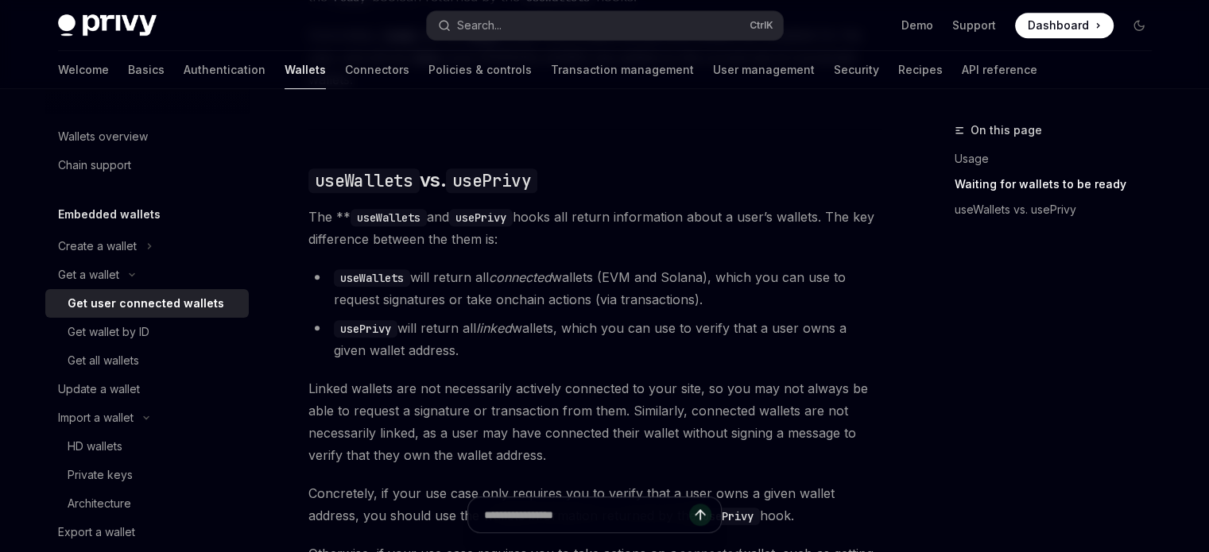
scroll to position [1592, 0]
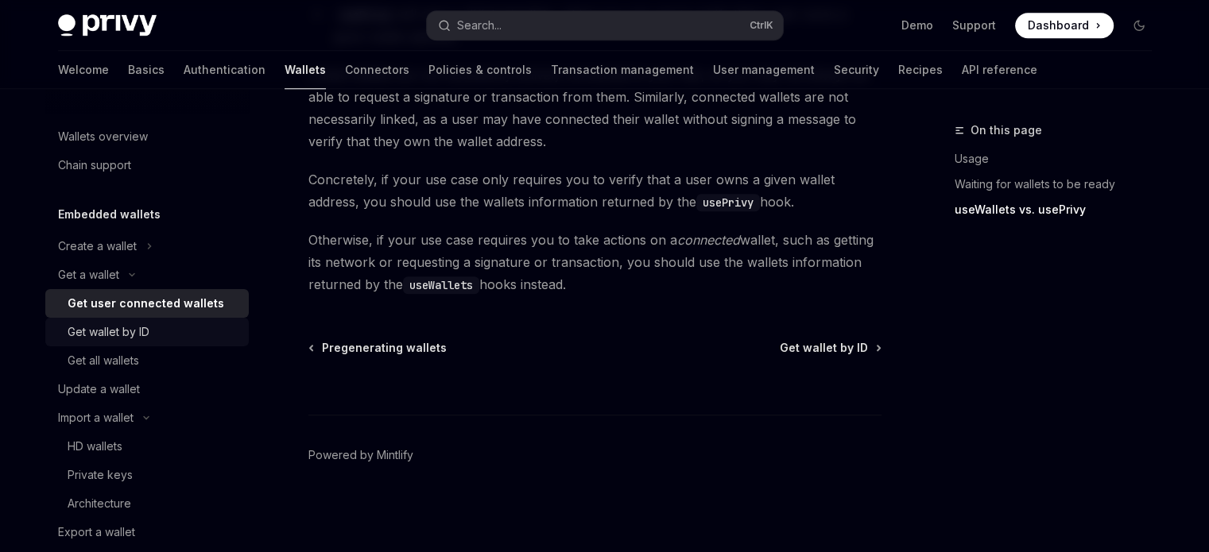
click at [176, 324] on div "Get wallet by ID" at bounding box center [154, 332] width 172 height 19
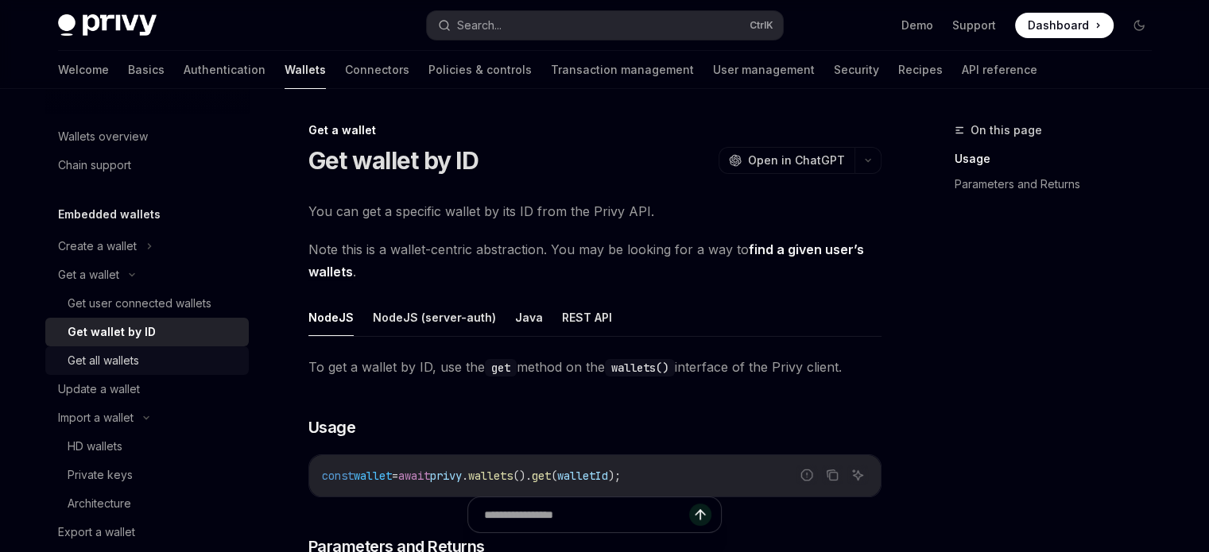
click at [169, 366] on div "Get all wallets" at bounding box center [154, 360] width 172 height 19
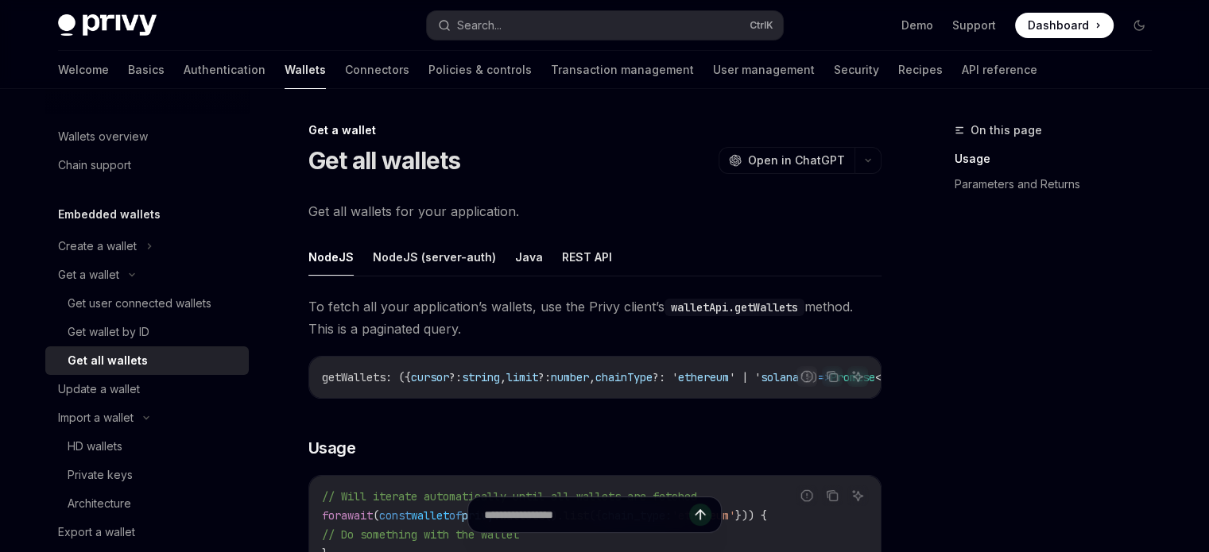
scroll to position [159, 0]
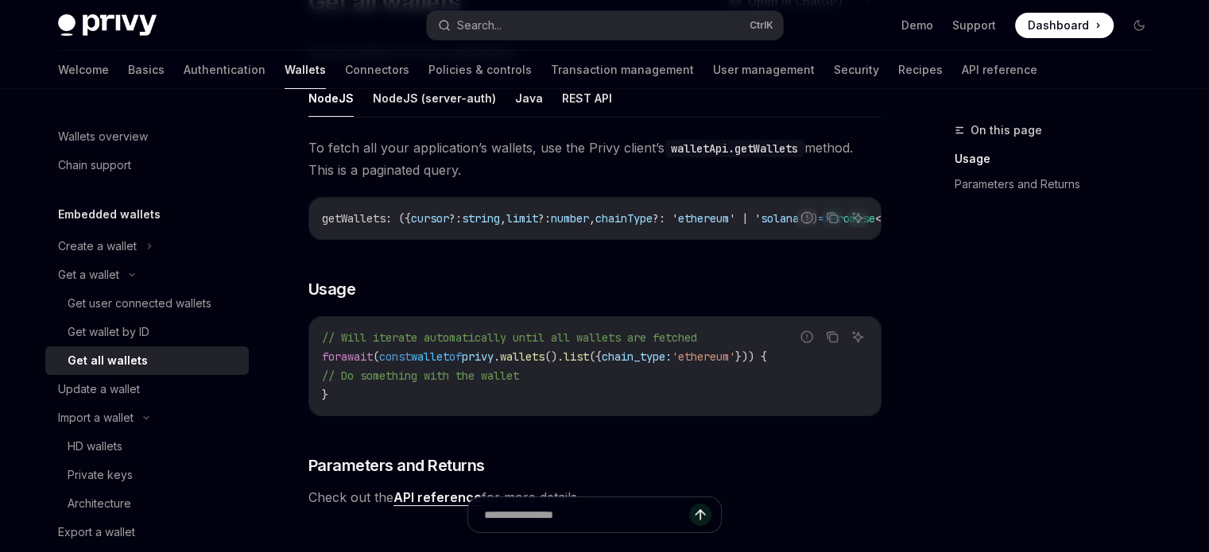
drag, startPoint x: 556, startPoint y: 249, endPoint x: 598, endPoint y: 281, distance: 52.8
click at [600, 277] on div "To fetch all your application’s wallets, use the Privy client’s walletApi.getWa…" at bounding box center [594, 323] width 573 height 372
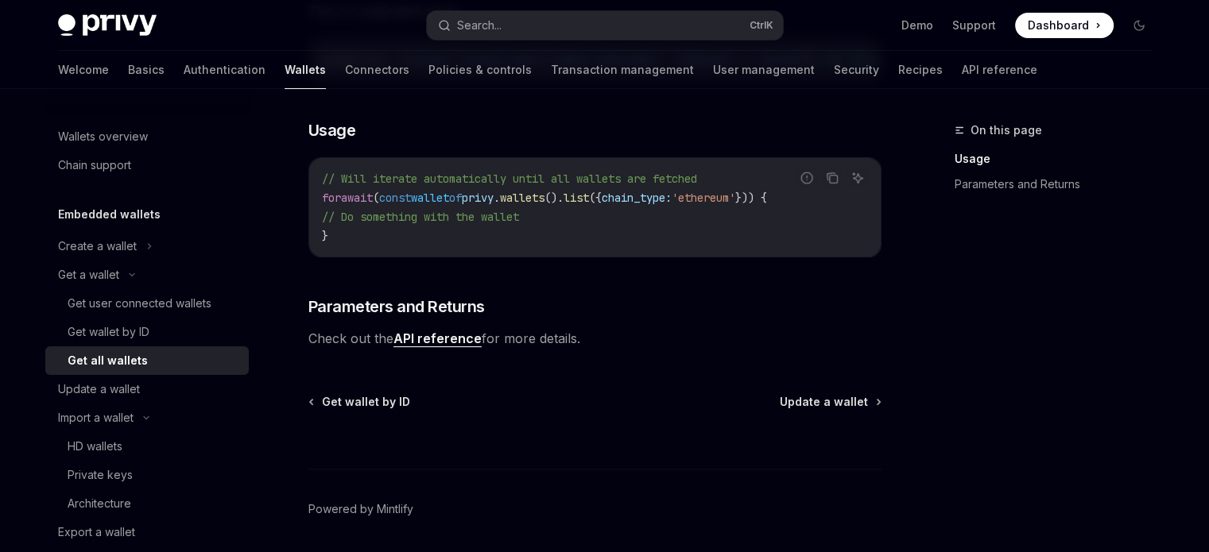
scroll to position [383, 0]
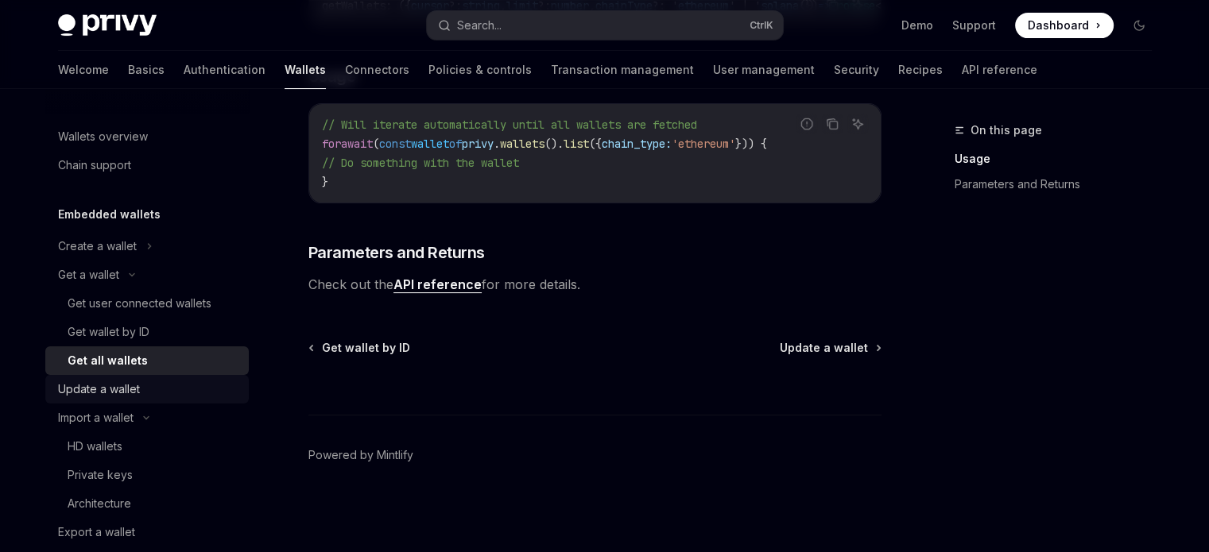
click at [153, 394] on div "Update a wallet" at bounding box center [148, 389] width 181 height 19
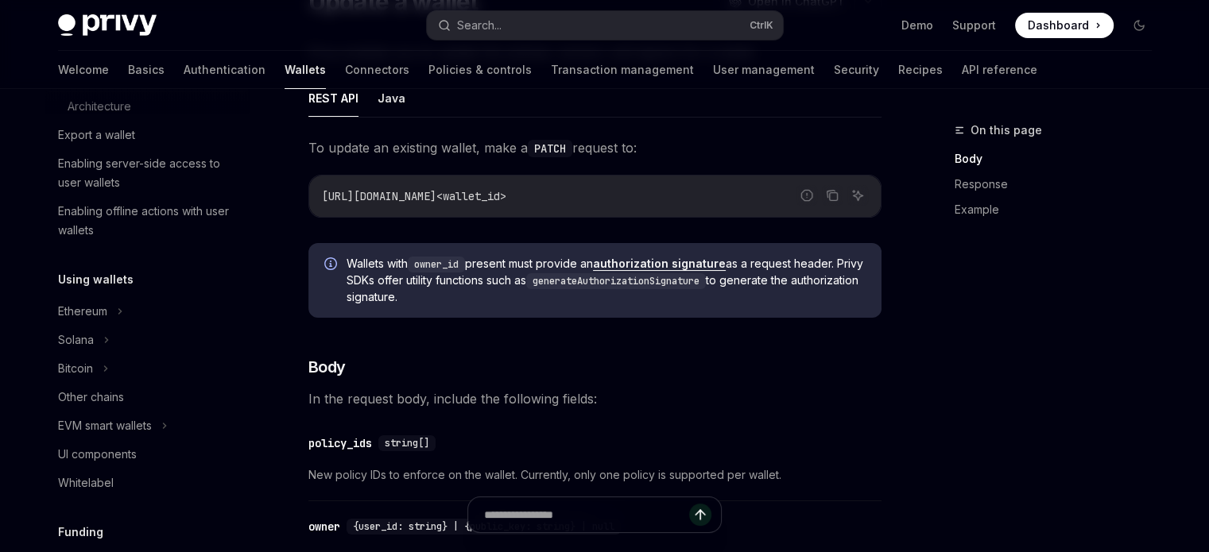
scroll to position [556, 0]
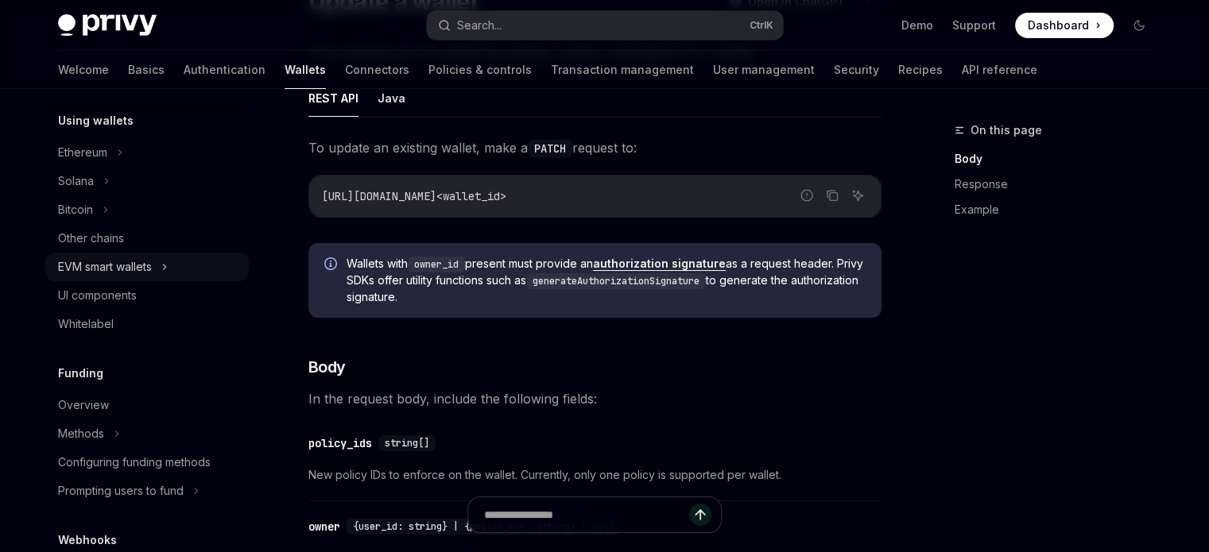
click at [168, 275] on icon at bounding box center [164, 267] width 6 height 19
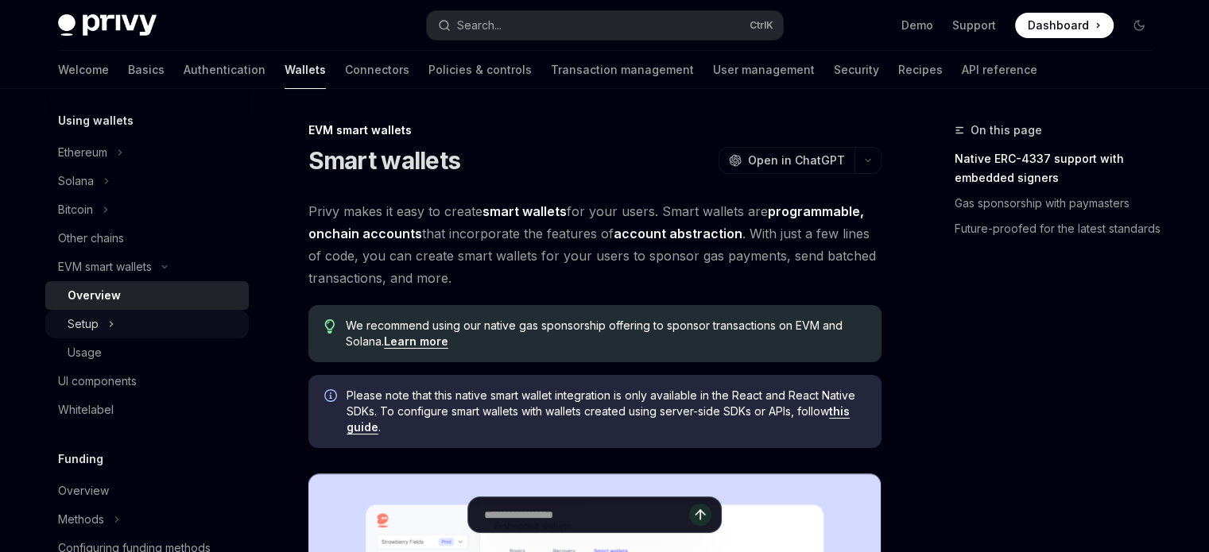
click at [158, 324] on div "Setup" at bounding box center [147, 324] width 204 height 29
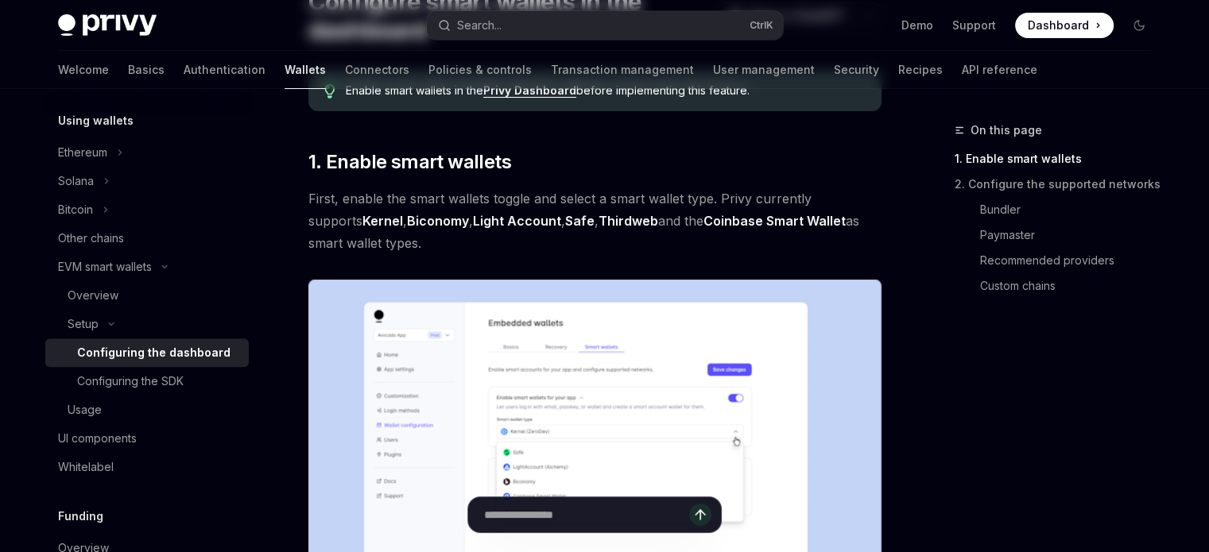
scroll to position [318, 0]
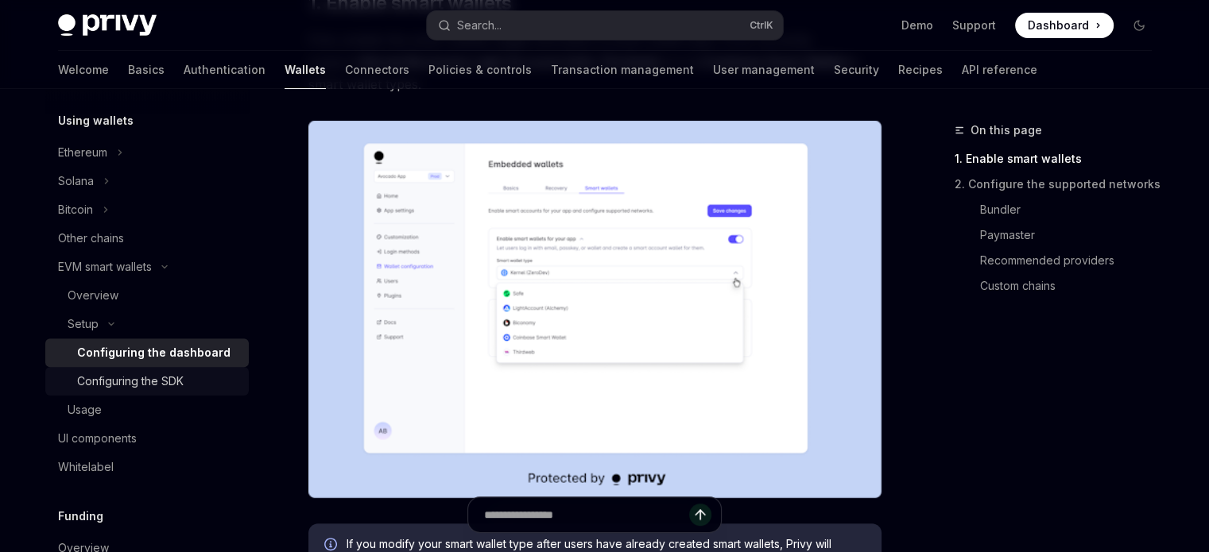
click at [207, 390] on div "Configuring the SDK" at bounding box center [158, 381] width 162 height 19
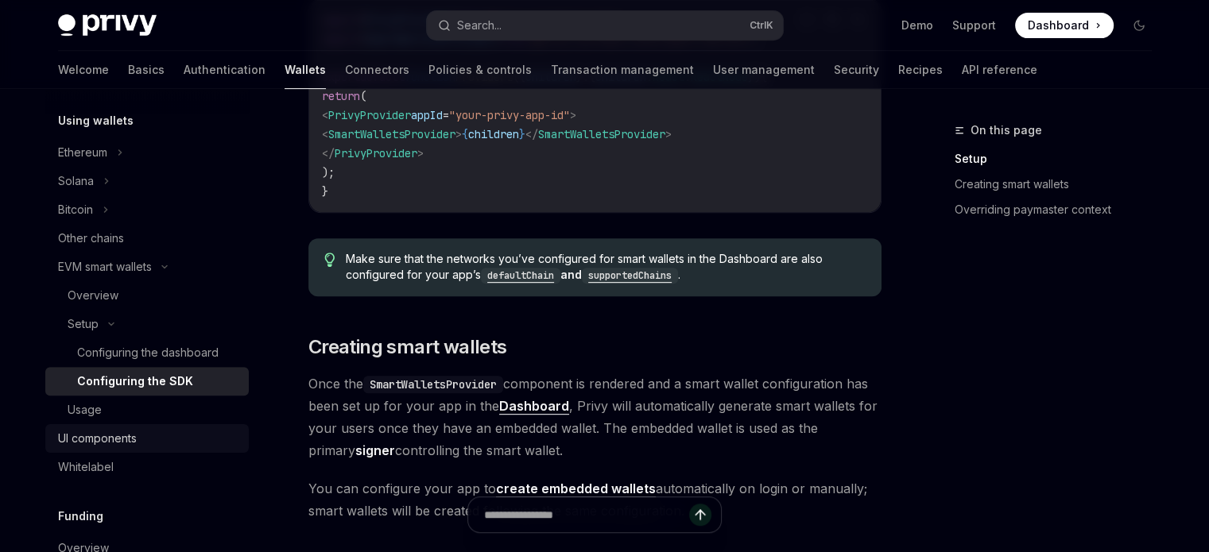
scroll to position [636, 0]
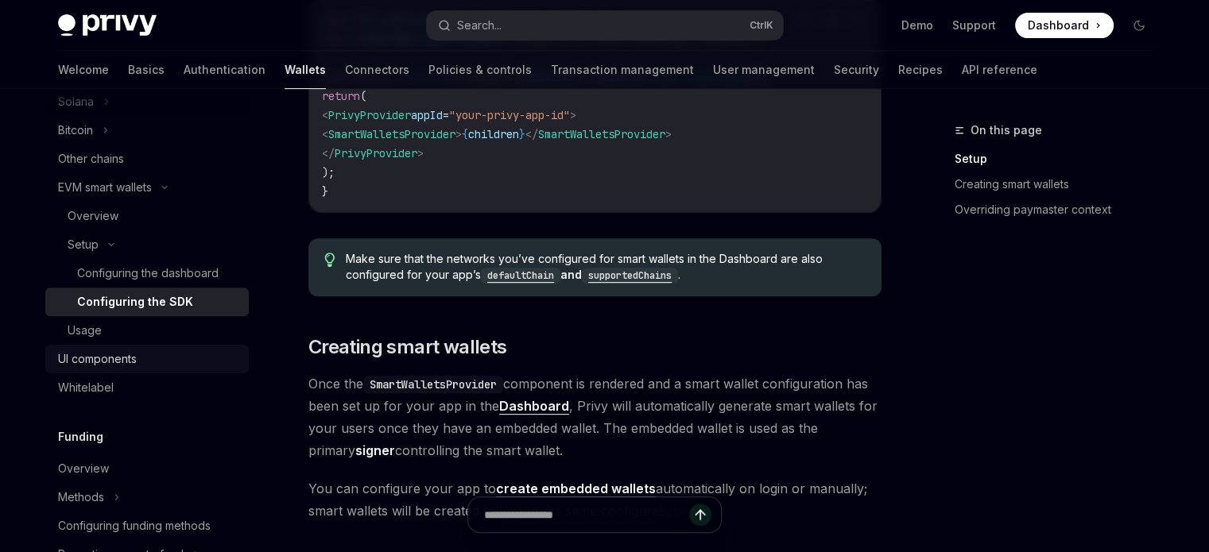
click at [103, 363] on div "UI components" at bounding box center [97, 359] width 79 height 19
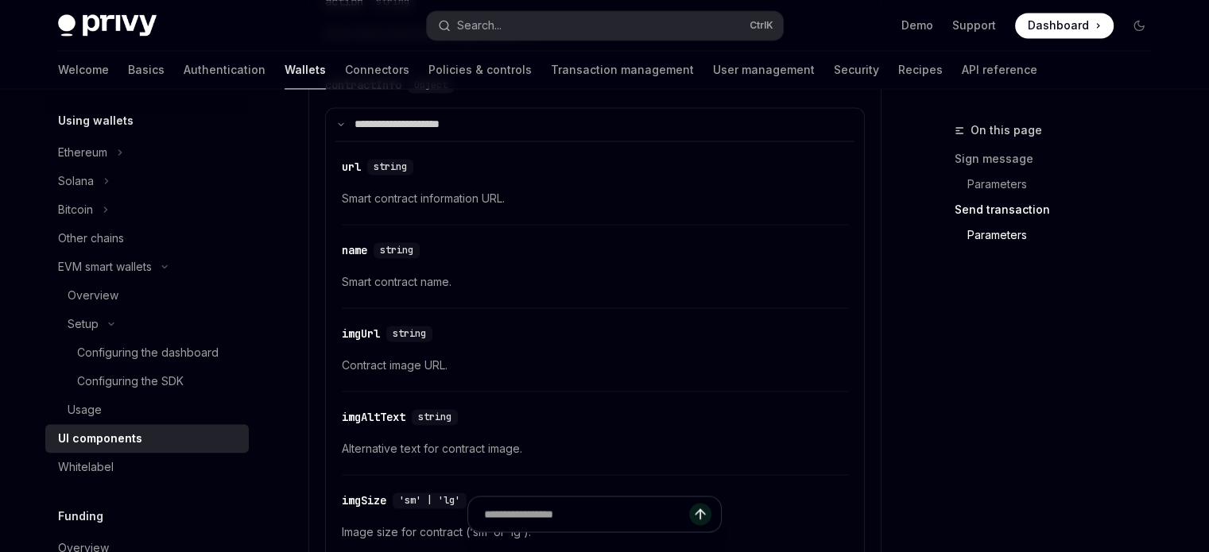
scroll to position [477, 0]
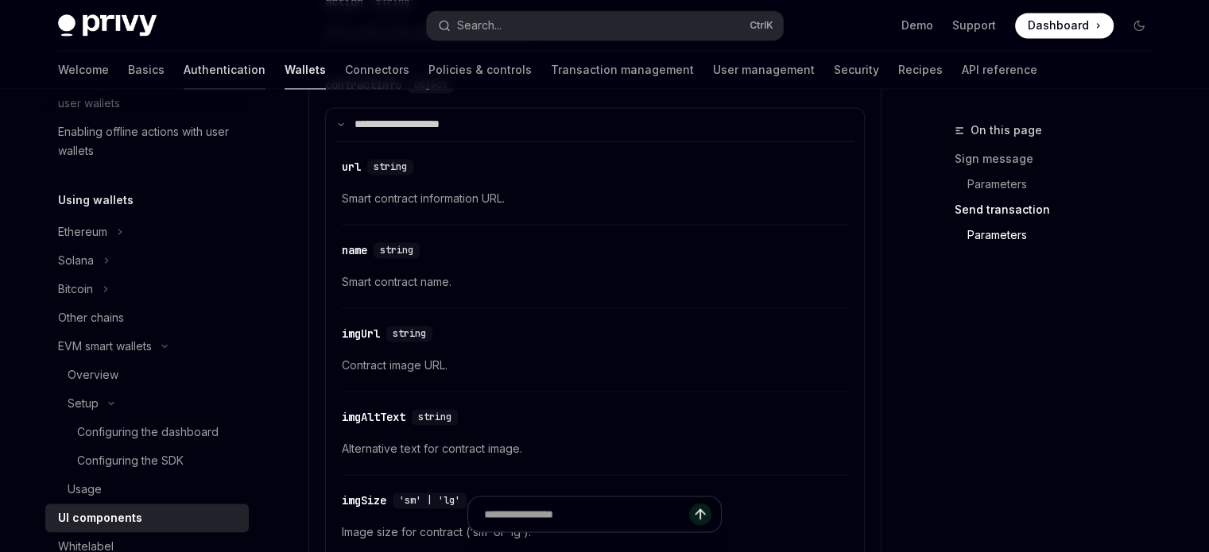
click at [184, 66] on link "Authentication" at bounding box center [225, 70] width 82 height 38
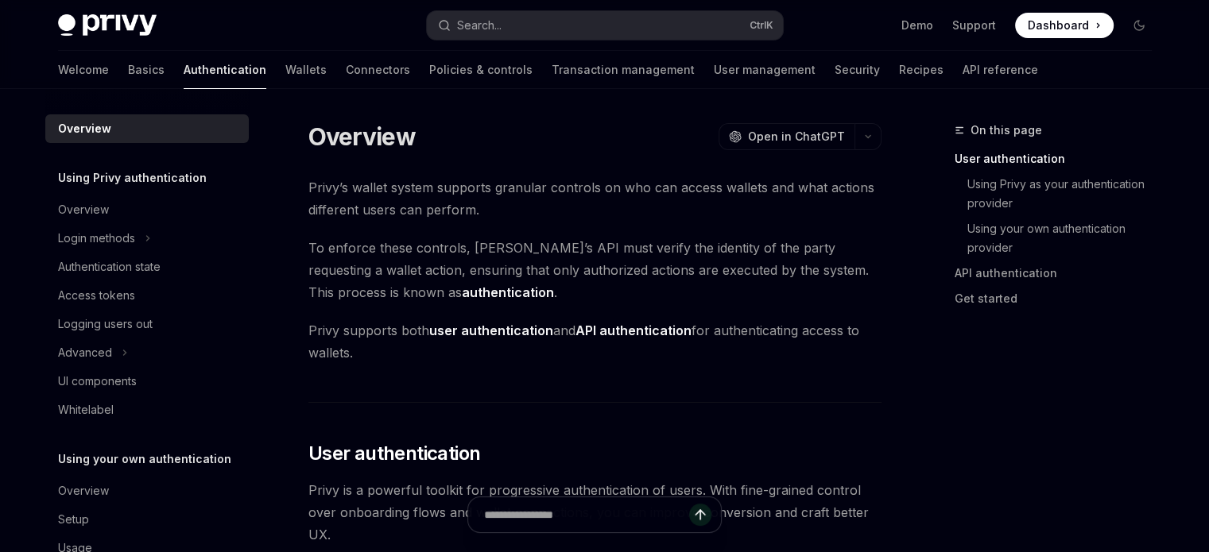
type textarea "*"
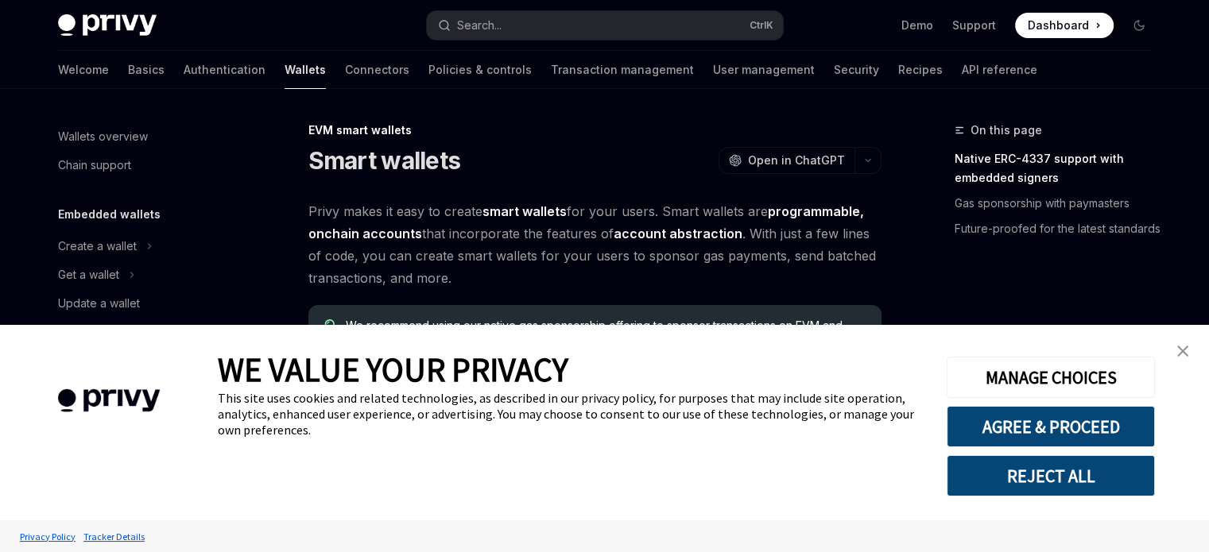
scroll to position [359, 0]
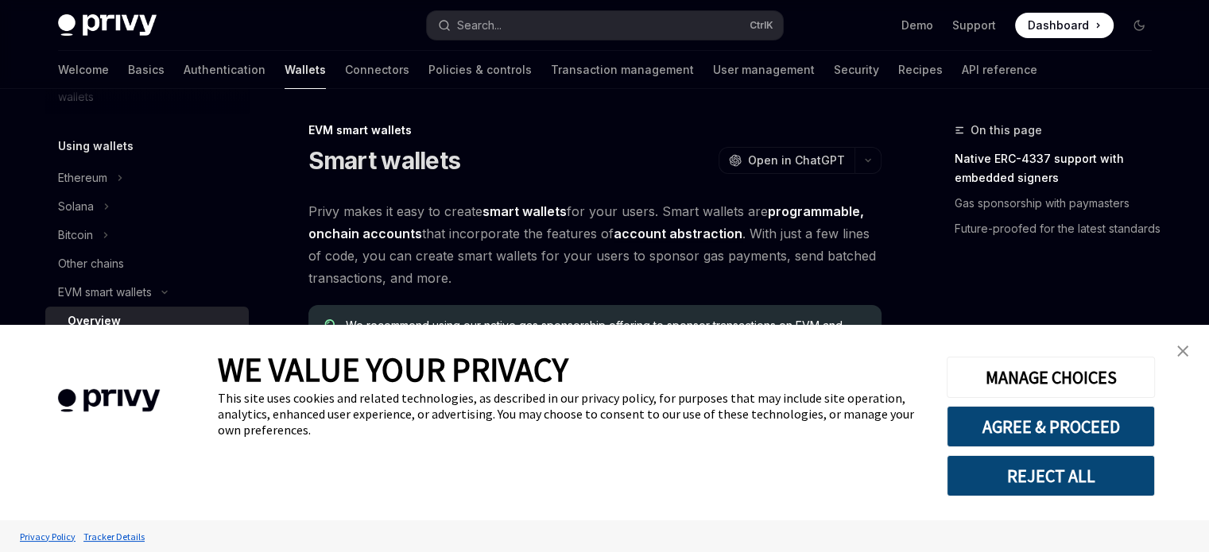
click at [1183, 352] on img "close banner" at bounding box center [1182, 351] width 11 height 11
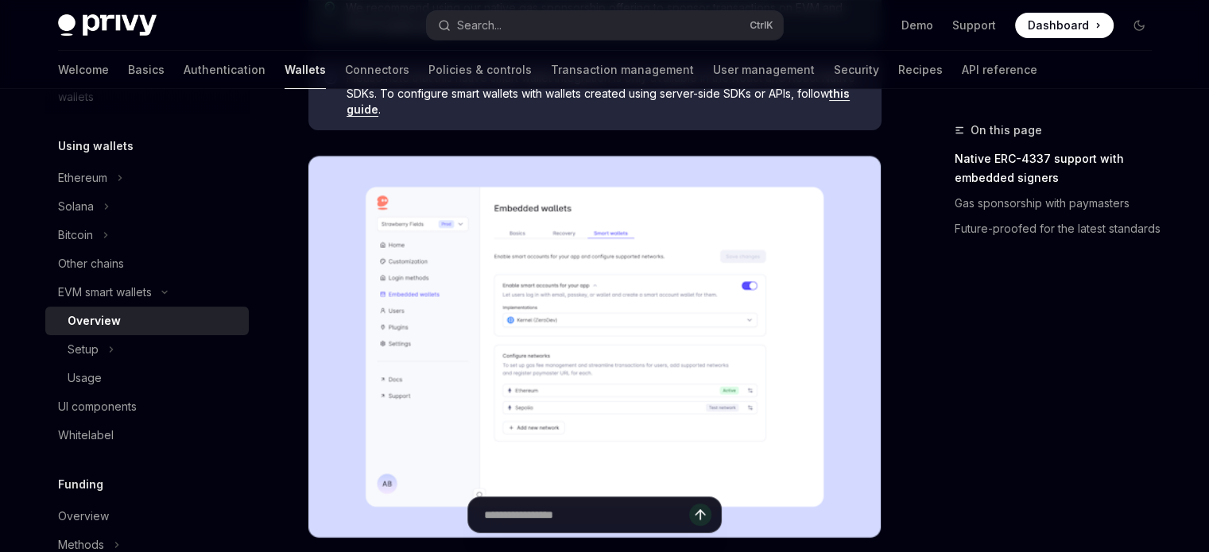
scroll to position [79, 0]
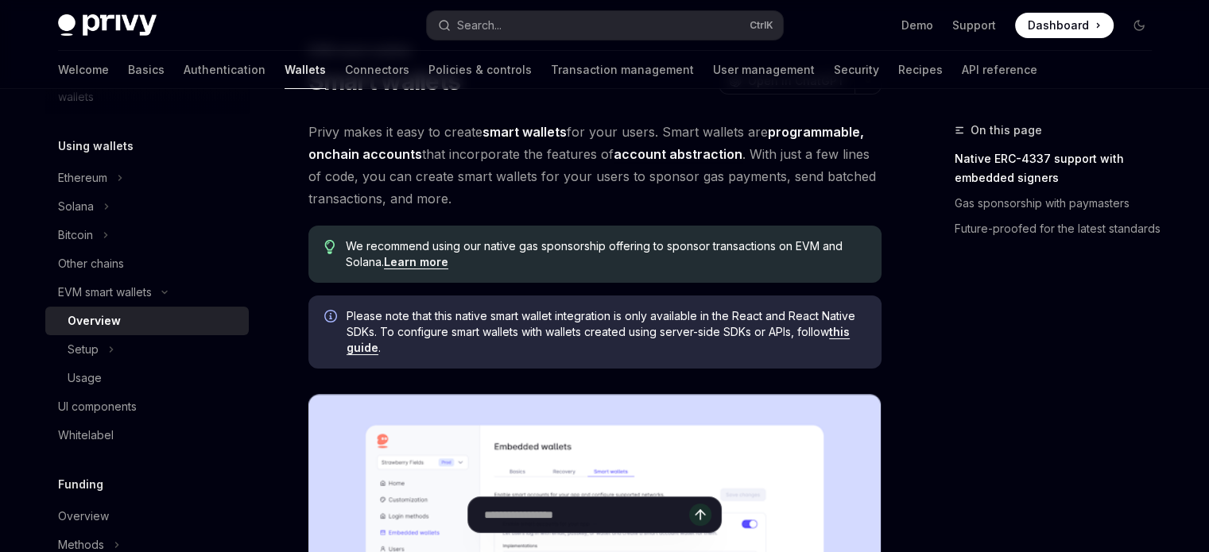
click at [421, 349] on link "this guide" at bounding box center [598, 340] width 503 height 30
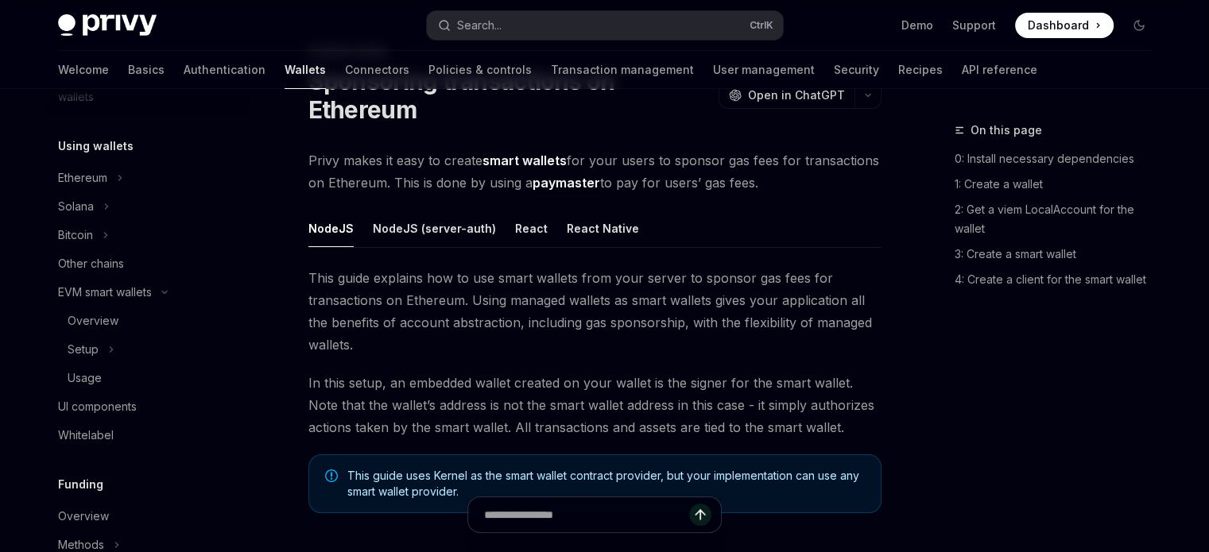
scroll to position [984, 0]
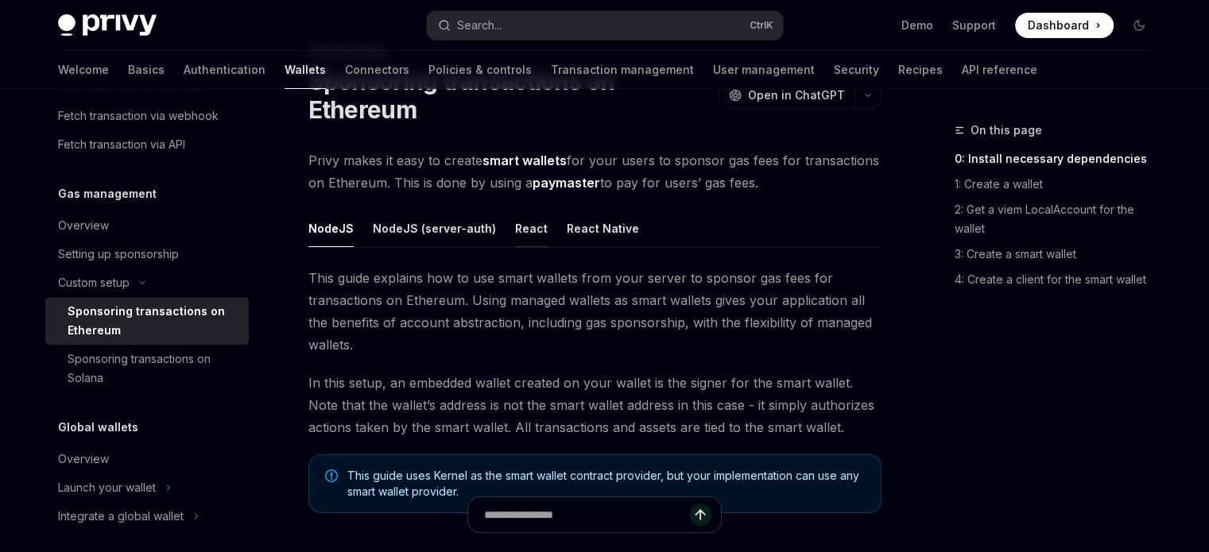
click at [517, 219] on button "React" at bounding box center [531, 228] width 33 height 37
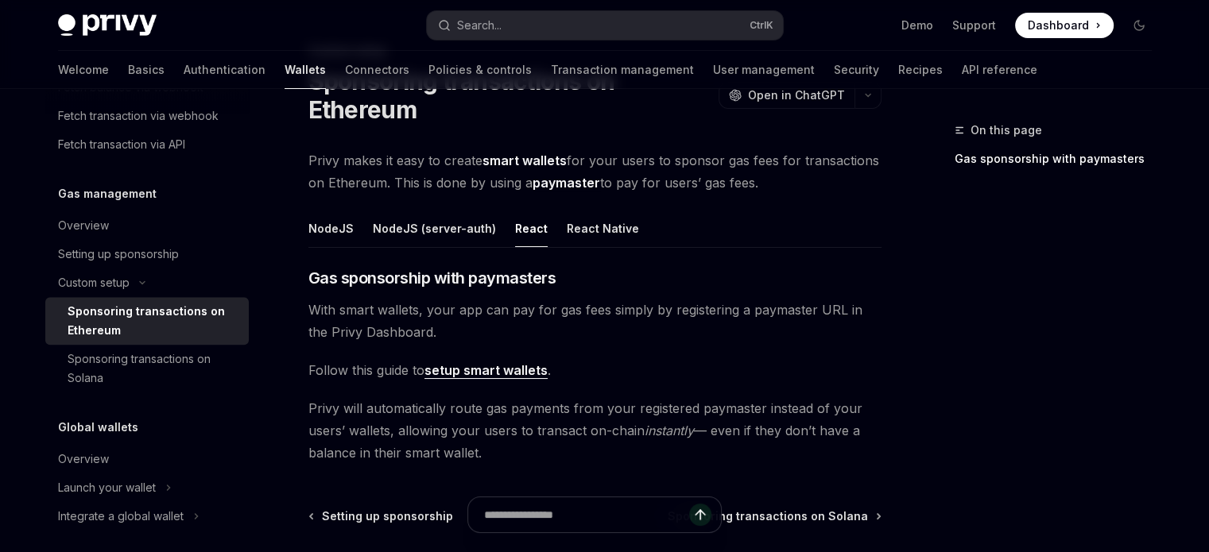
click at [525, 236] on button "React" at bounding box center [531, 228] width 33 height 37
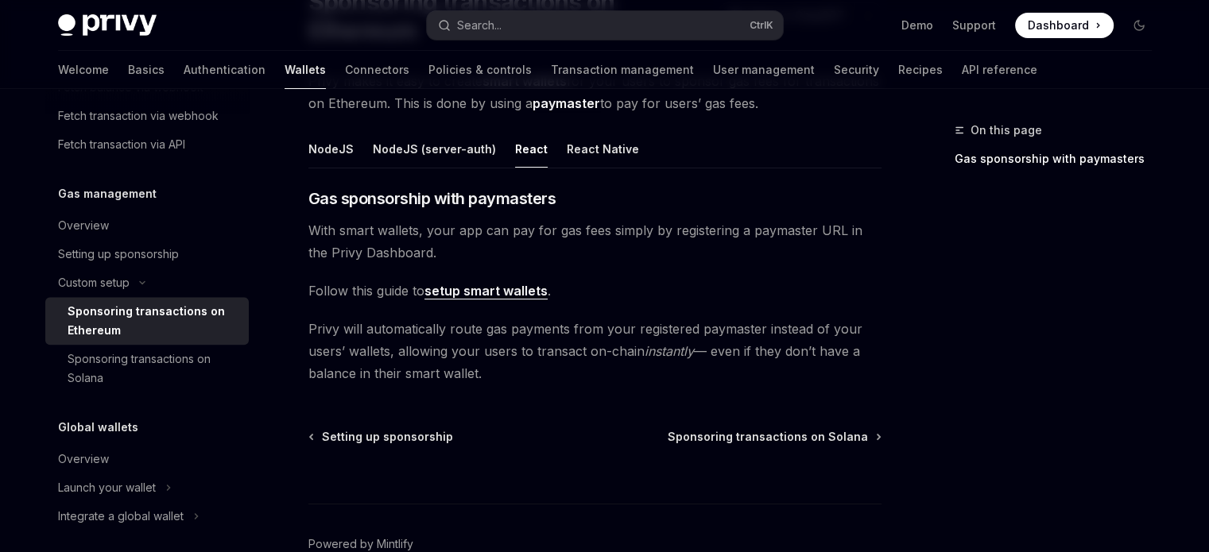
click at [506, 297] on link "setup smart wallets" at bounding box center [486, 291] width 123 height 17
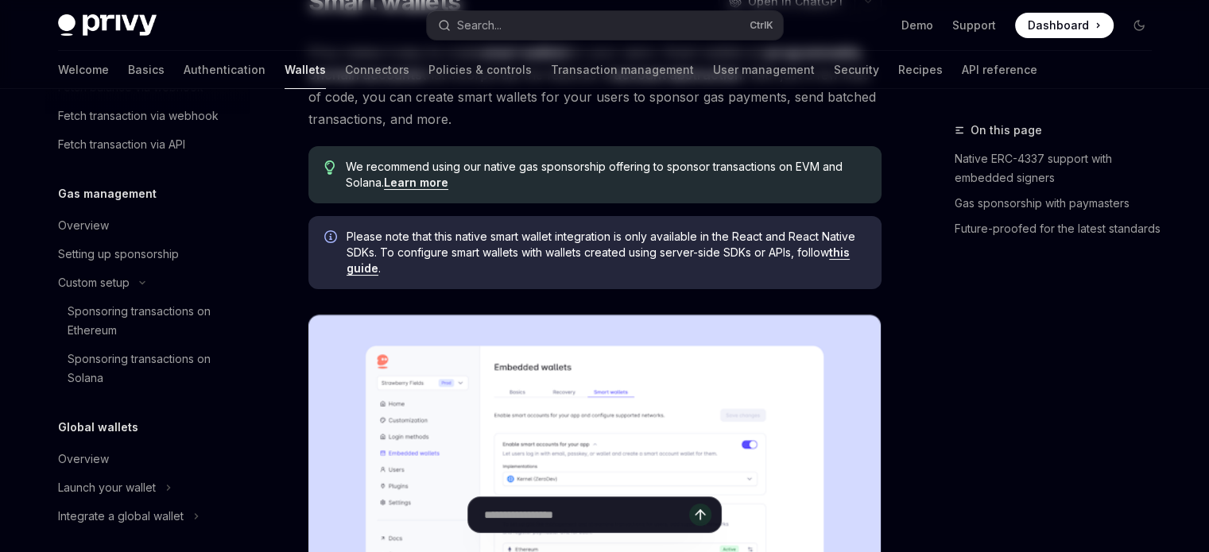
type textarea "*"
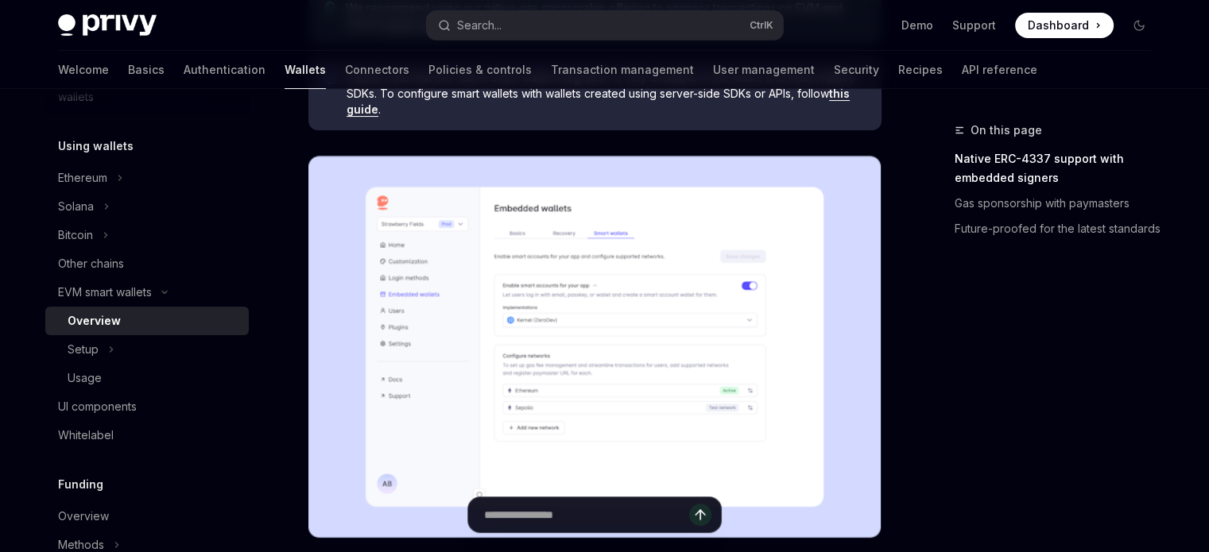
scroll to position [397, 0]
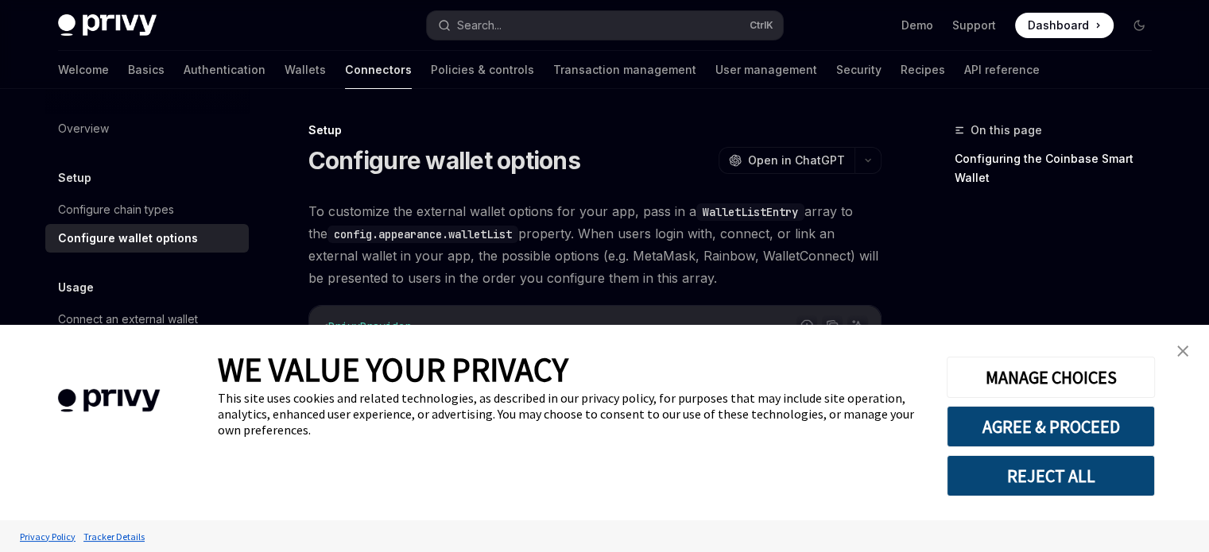
click at [1186, 356] on img "close banner" at bounding box center [1182, 351] width 11 height 11
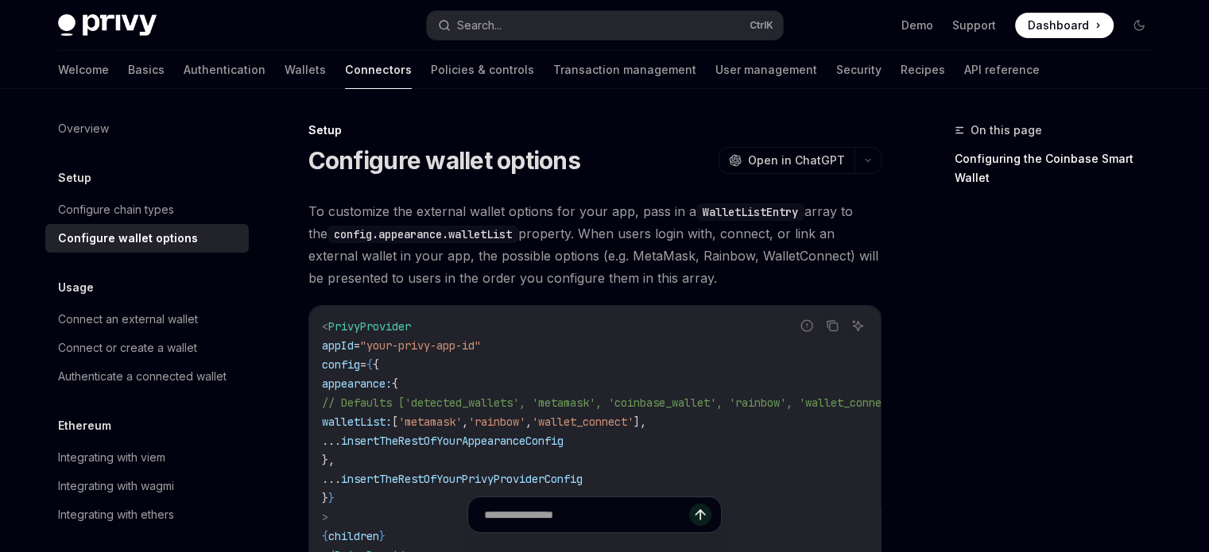
scroll to position [159, 0]
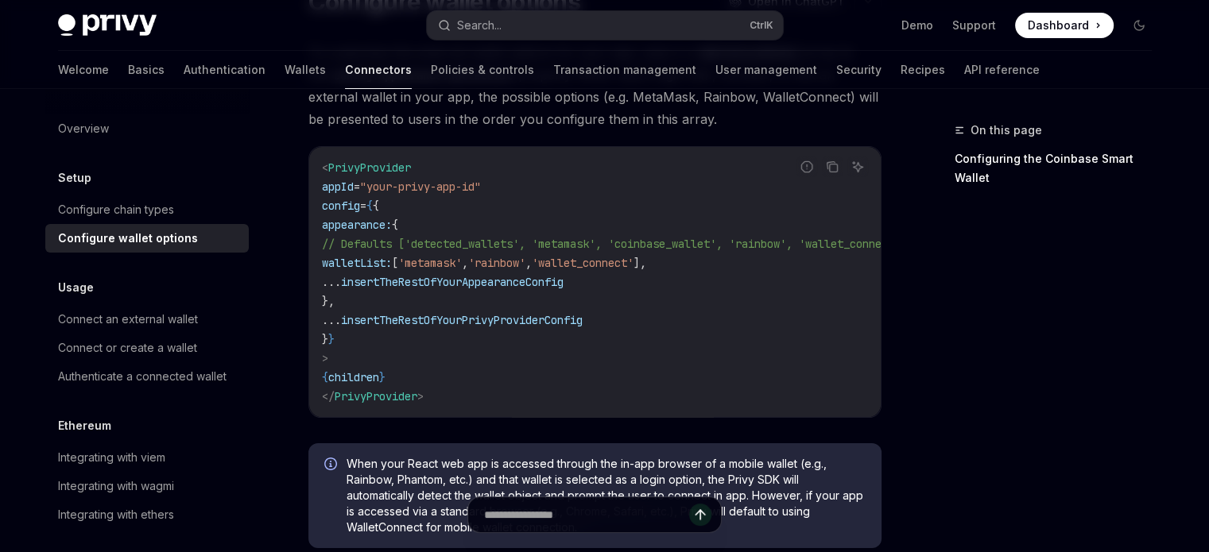
drag, startPoint x: 585, startPoint y: 415, endPoint x: 598, endPoint y: 415, distance: 12.7
click at [598, 415] on div "< PrivyProvider appId = "your-privy-app-id" config = { { appearance: { // Defau…" at bounding box center [595, 282] width 572 height 270
drag, startPoint x: 609, startPoint y: 428, endPoint x: 690, endPoint y: 431, distance: 81.1
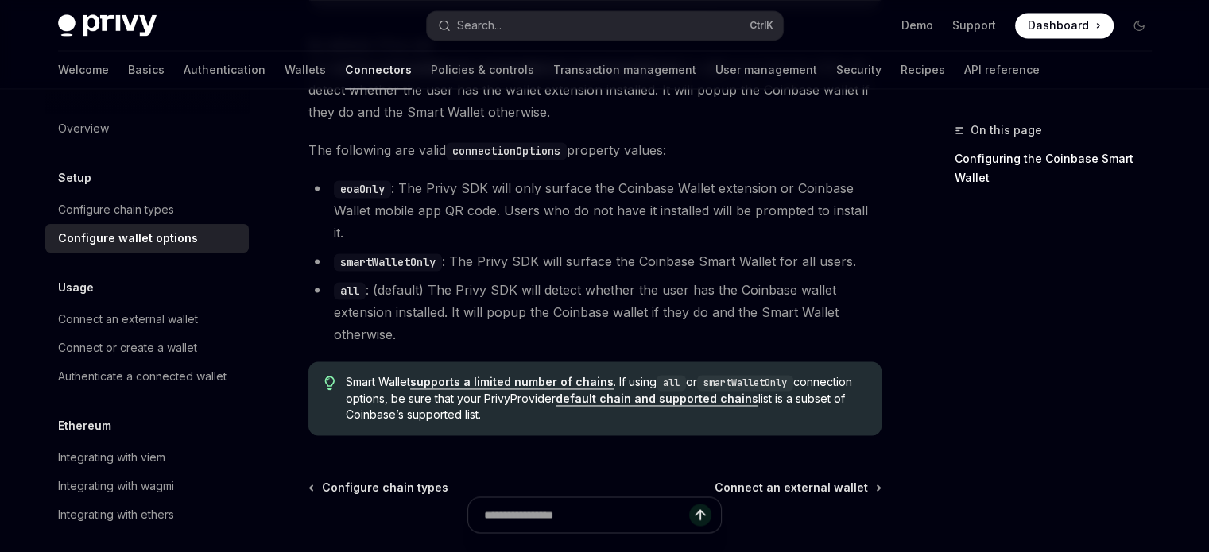
scroll to position [2226, 0]
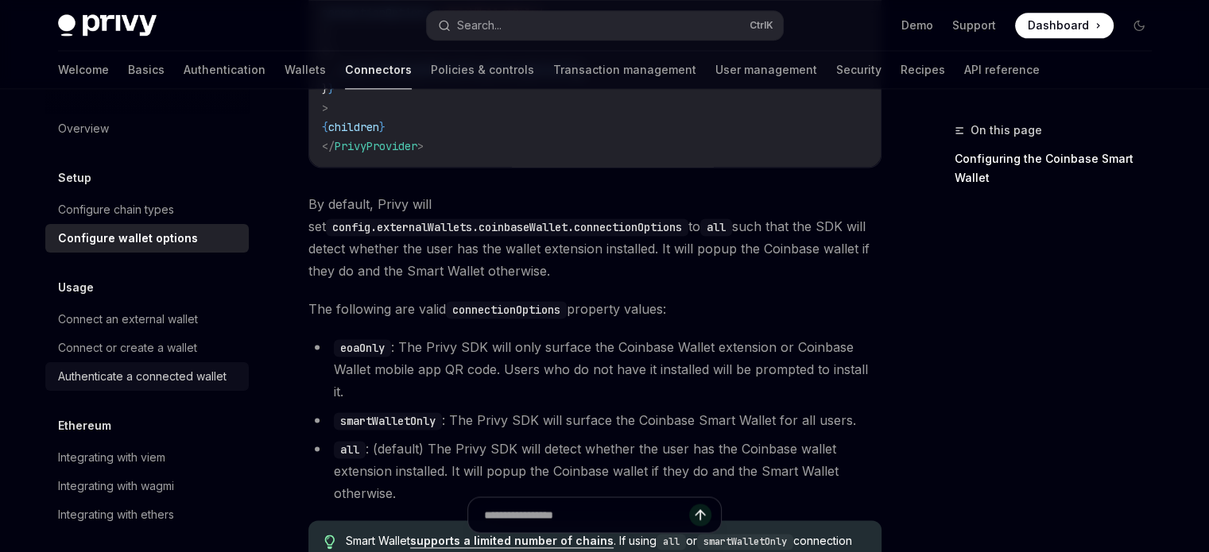
click at [105, 386] on div "Authenticate a connected wallet" at bounding box center [142, 376] width 169 height 19
type textarea "*"
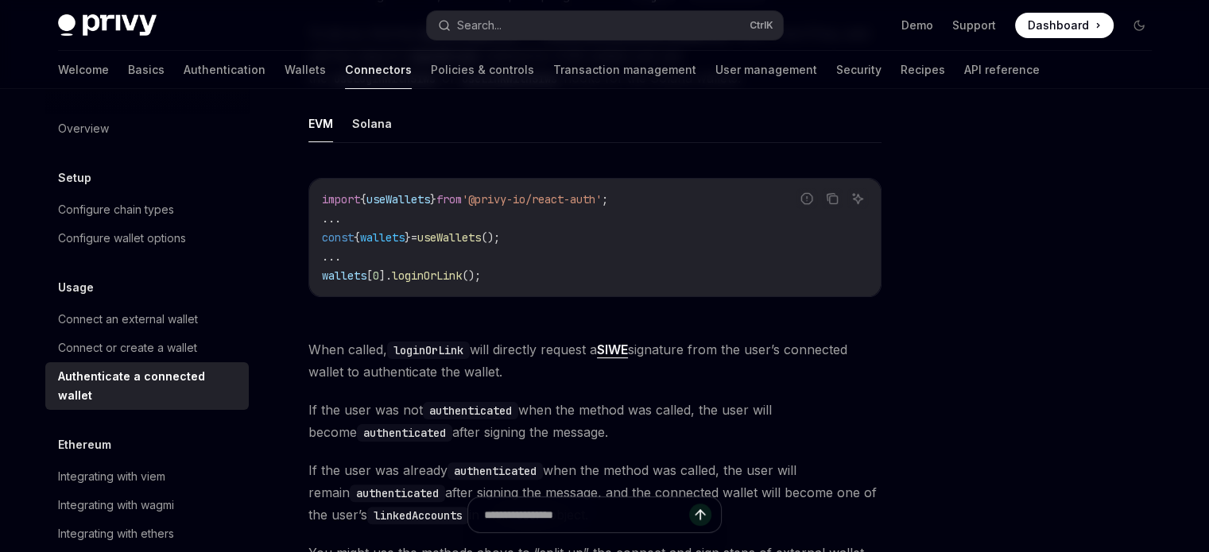
scroll to position [79, 0]
